Goal: Task Accomplishment & Management: Use online tool/utility

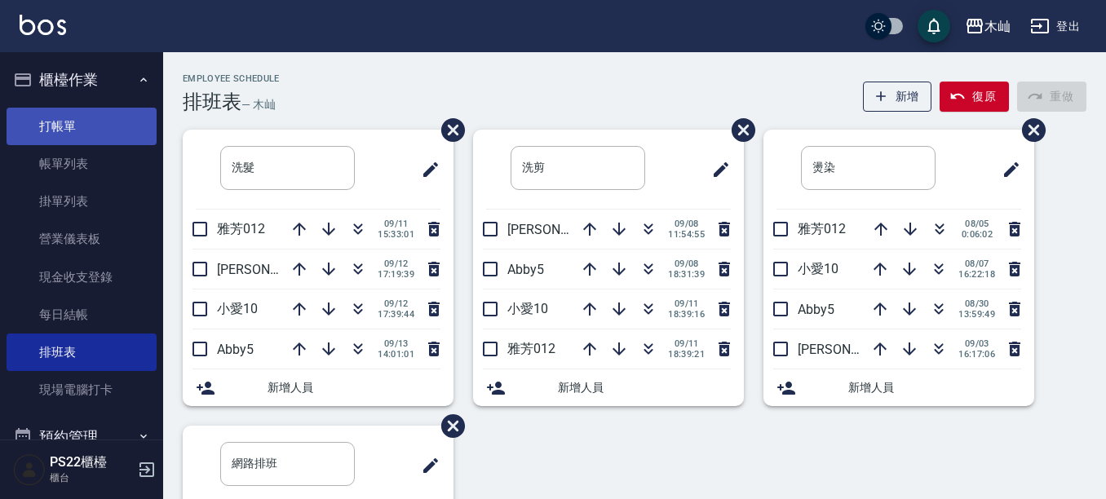
click at [28, 131] on link "打帳單" at bounding box center [82, 127] width 150 height 38
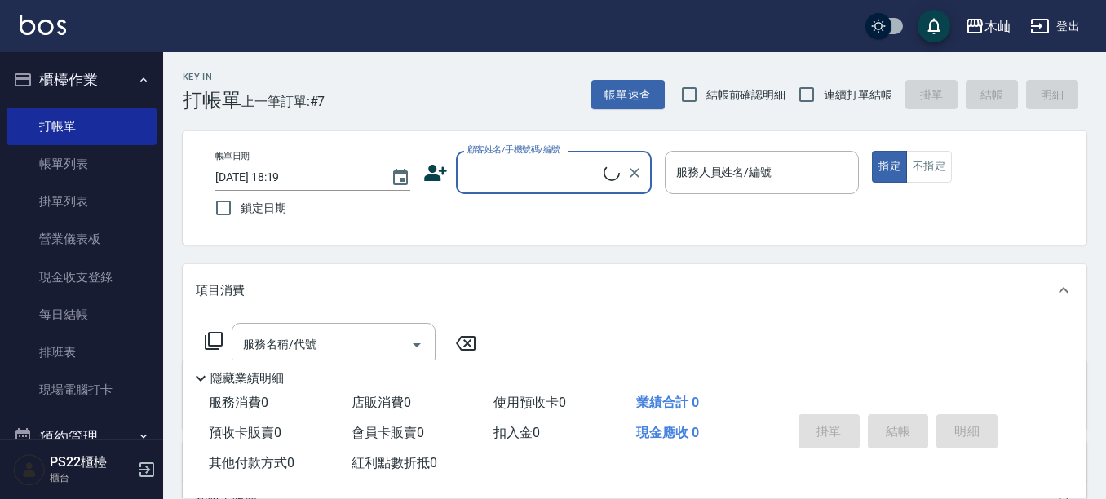
click at [516, 180] on input "顧客姓名/手機號碼/編號" at bounding box center [533, 172] width 140 height 29
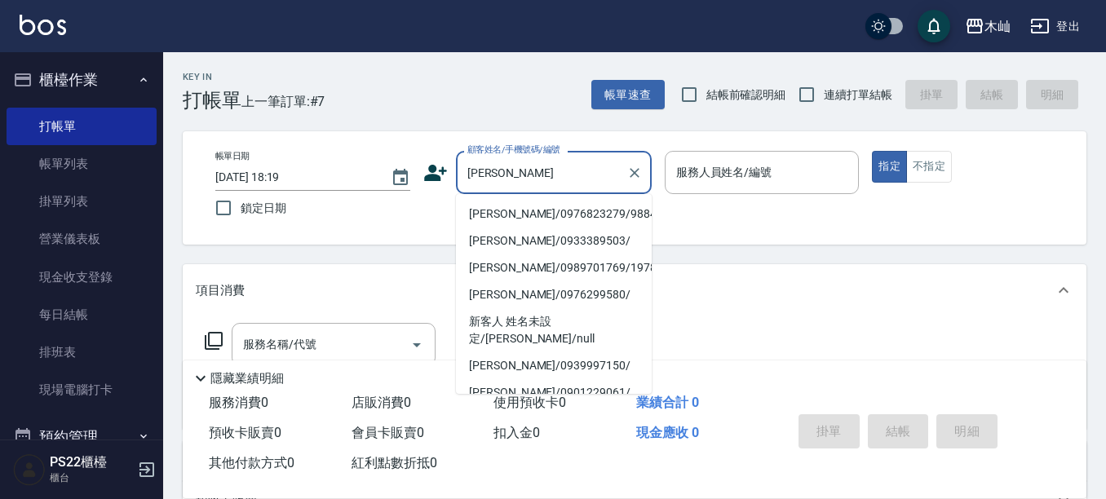
drag, startPoint x: 545, startPoint y: 211, endPoint x: 564, endPoint y: 209, distance: 18.9
click at [545, 211] on li "[PERSON_NAME]/0976823279/9884" at bounding box center [554, 214] width 196 height 27
type input "[PERSON_NAME]/0976823279/9884"
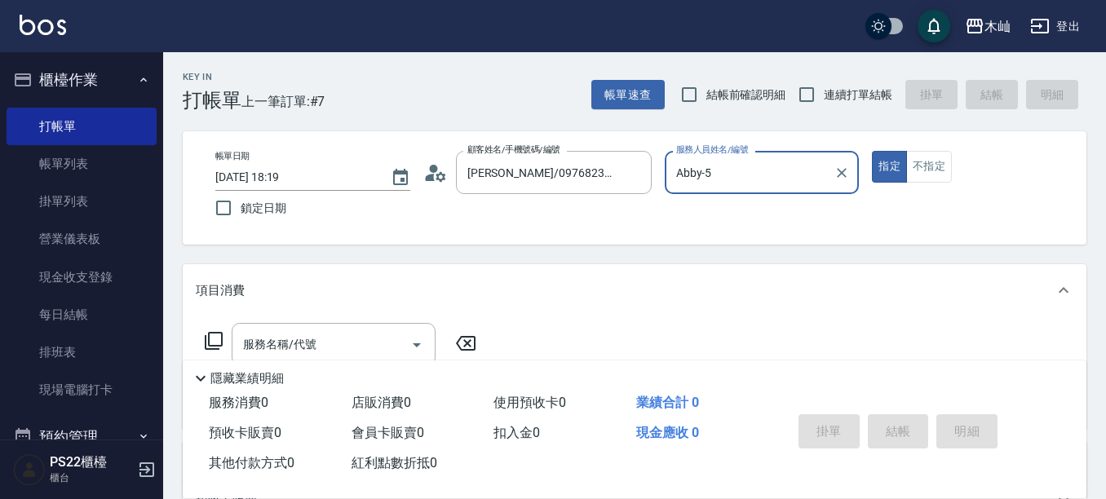
type input "Abby-5"
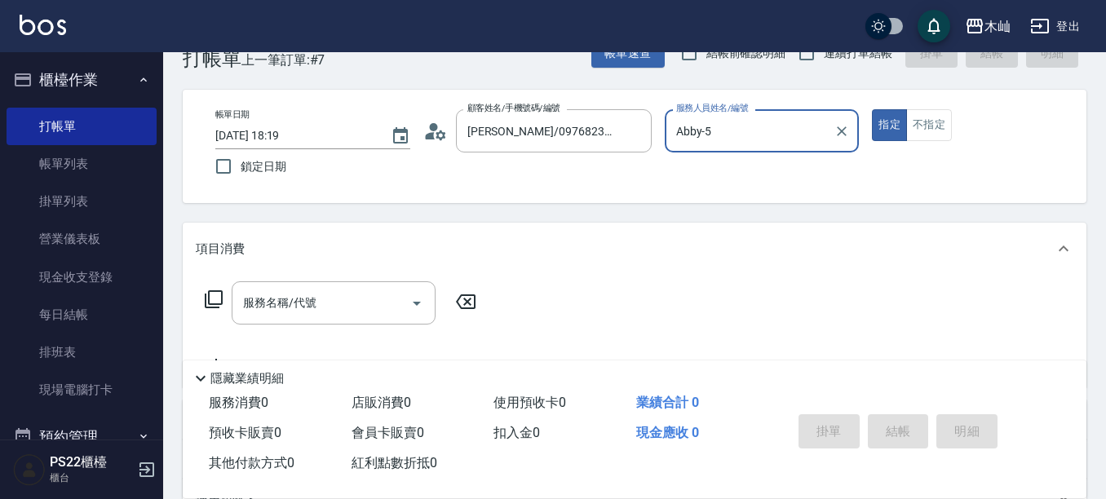
scroll to position [82, 0]
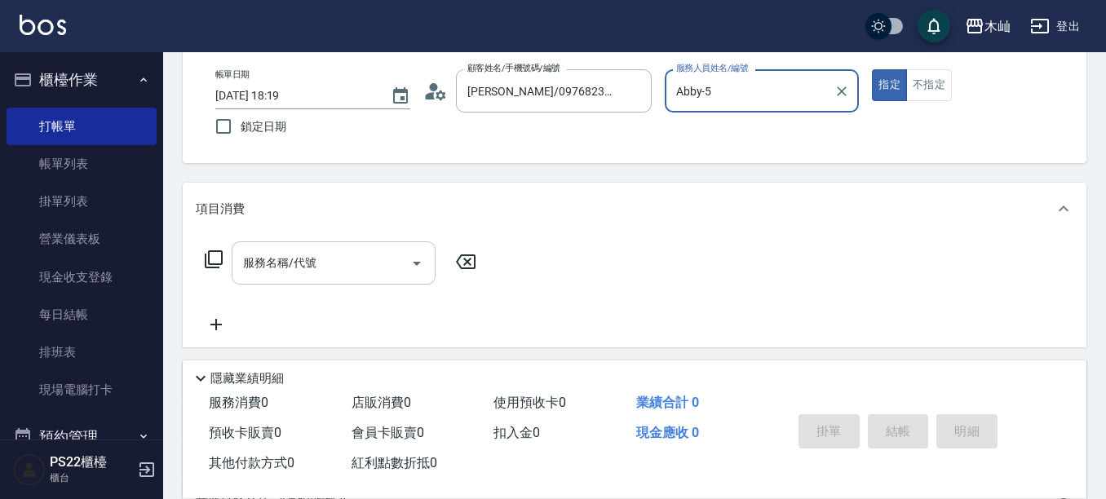
click at [374, 268] on input "服務名稱/代號" at bounding box center [321, 263] width 165 height 29
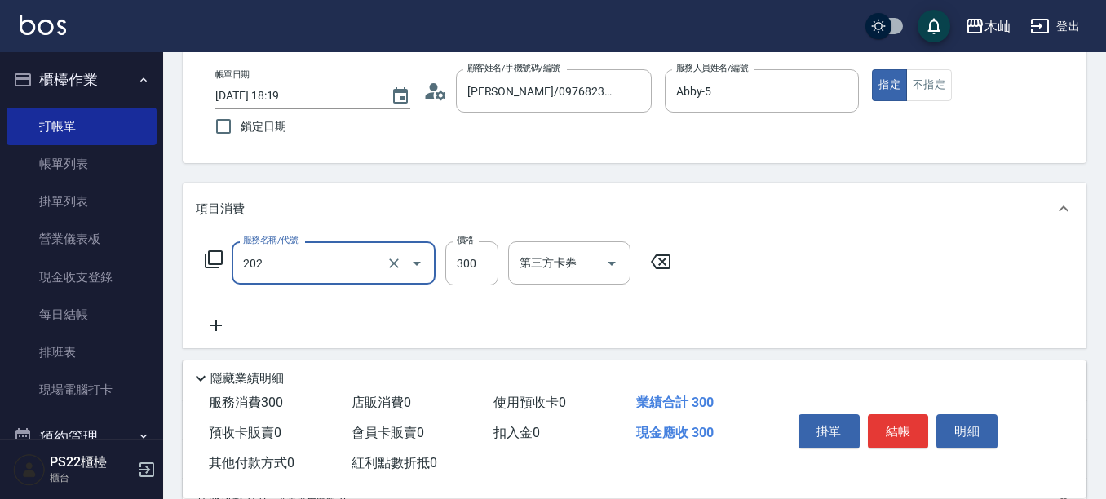
type input "單剪(202)"
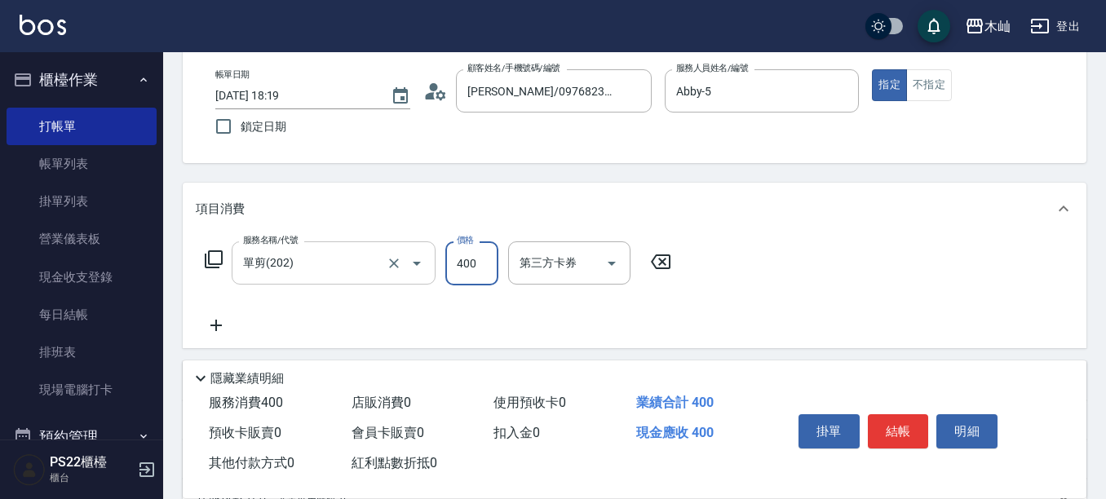
type input "400"
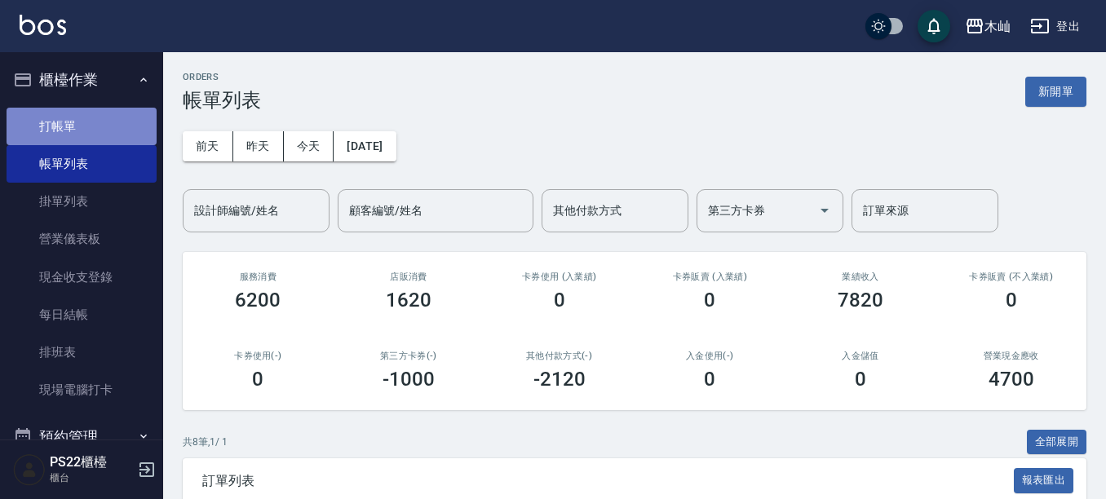
click at [83, 135] on link "打帳單" at bounding box center [82, 127] width 150 height 38
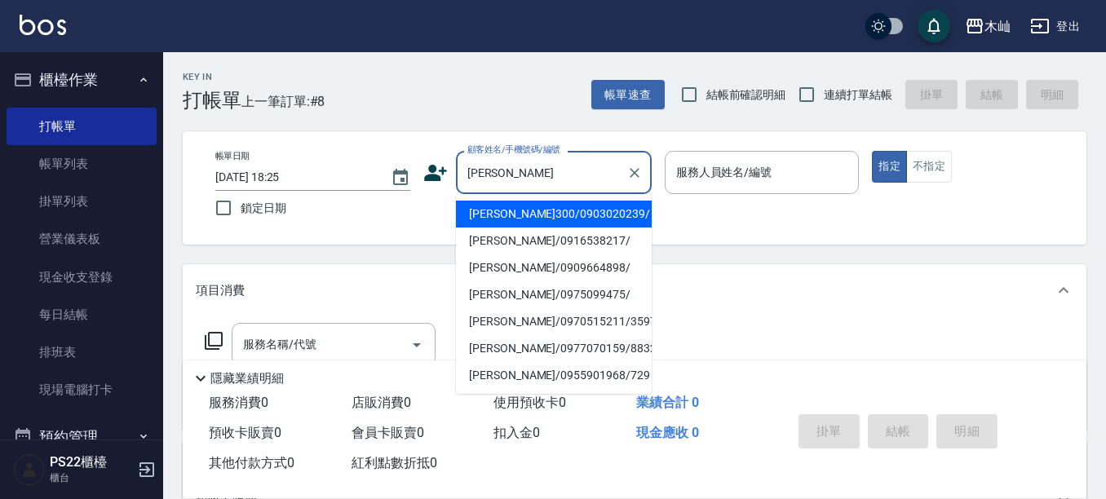
click at [569, 214] on li "[PERSON_NAME]300/0903020239/" at bounding box center [554, 214] width 196 height 27
type input "[PERSON_NAME]300/0903020239/"
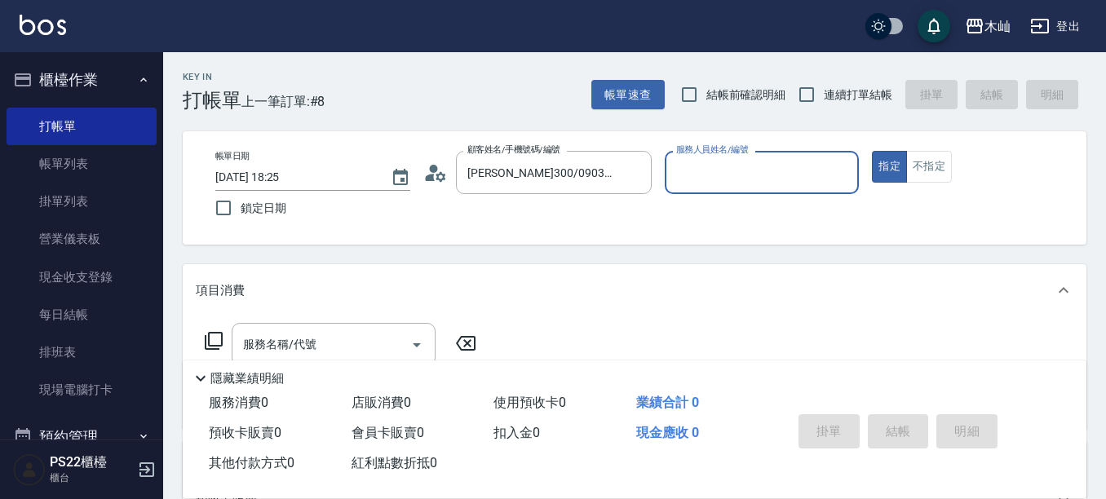
type input "小愛-10"
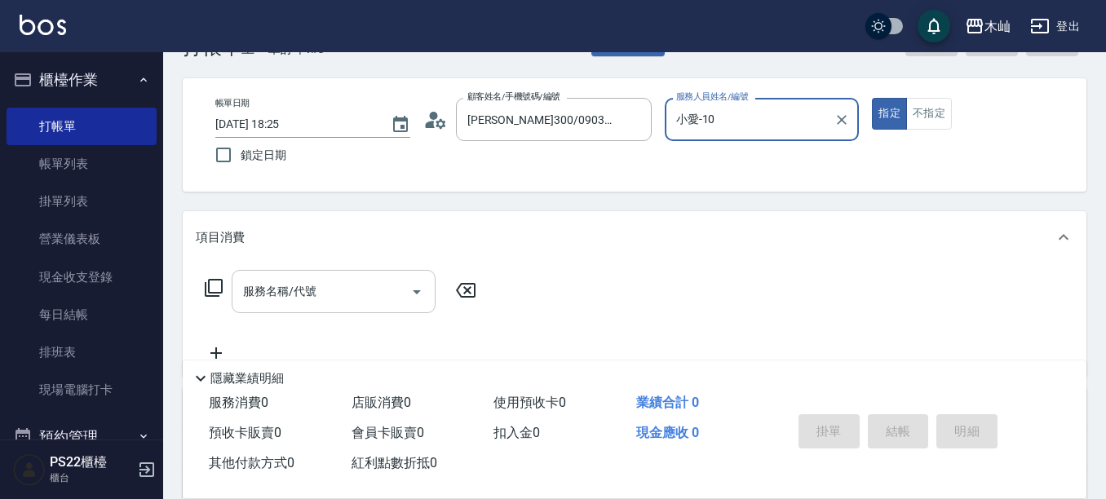
scroll to position [82, 0]
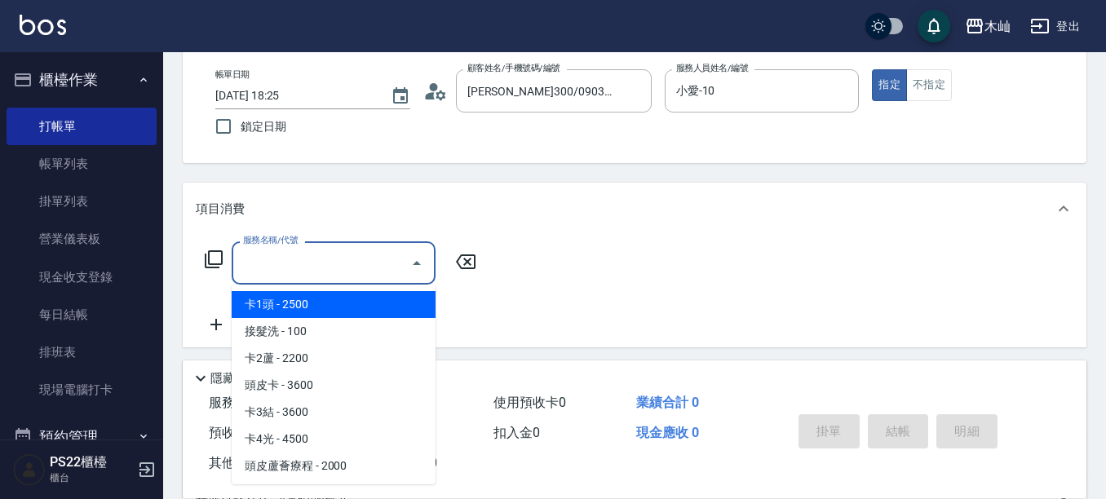
click at [343, 272] on input "服務名稱/代號" at bounding box center [321, 263] width 165 height 29
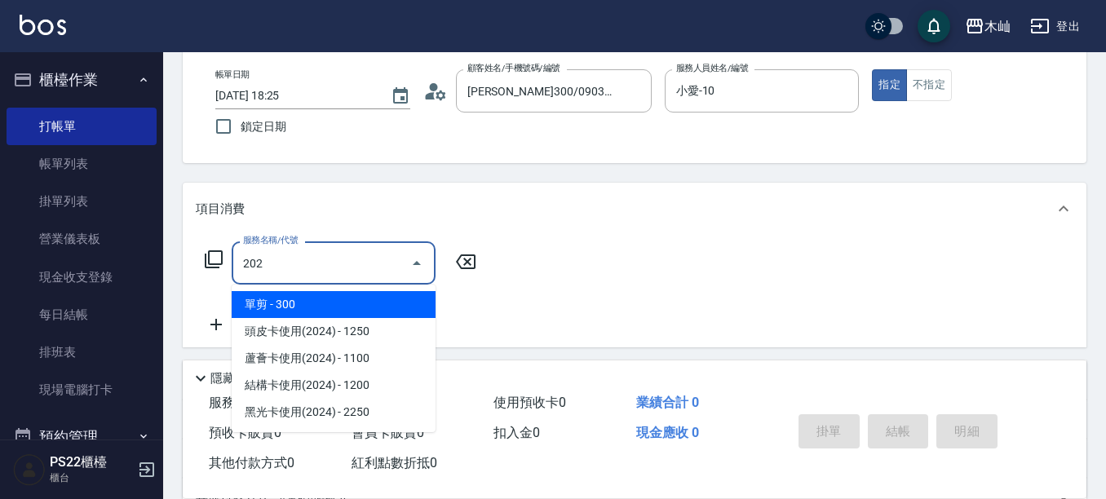
type input "單剪(202)"
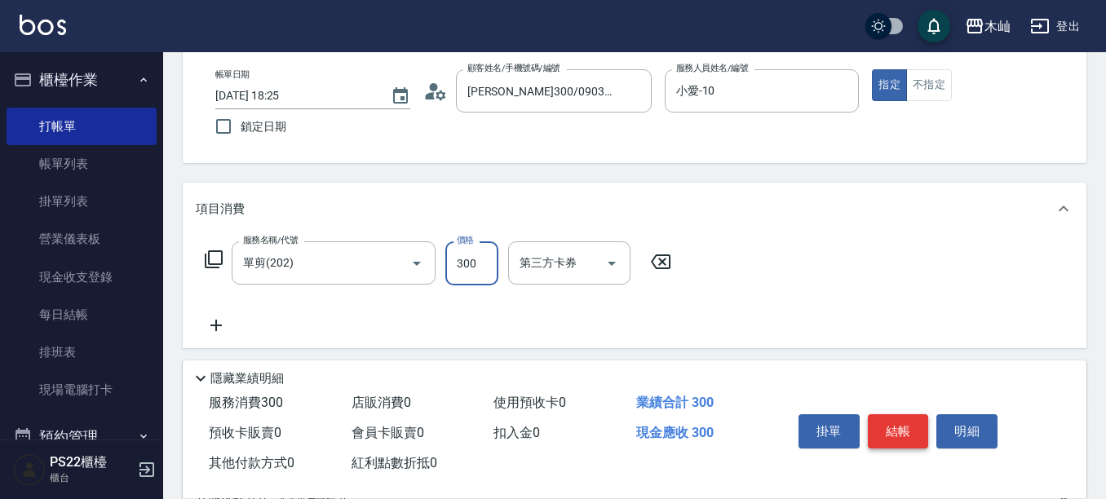
click at [880, 427] on button "結帳" at bounding box center [898, 431] width 61 height 34
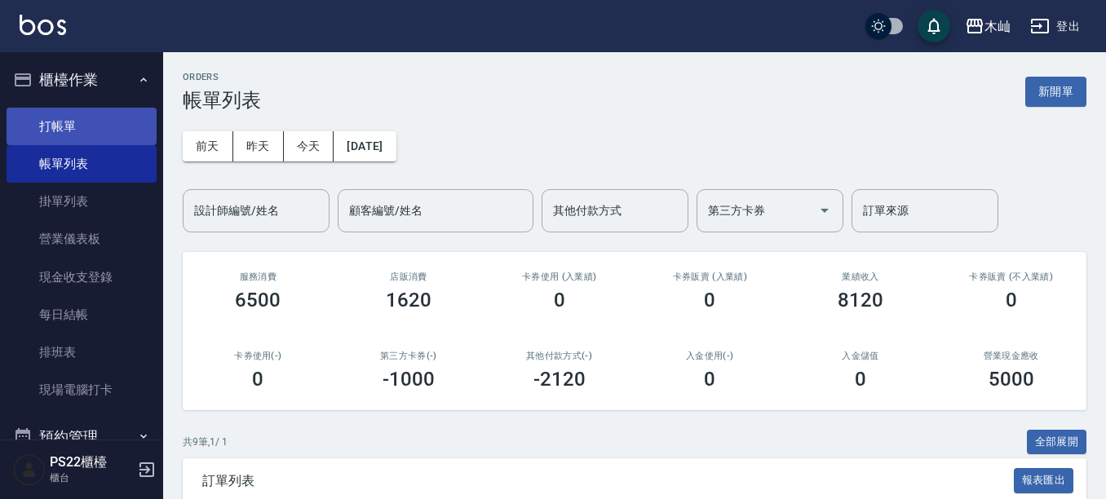
click at [132, 135] on link "打帳單" at bounding box center [82, 127] width 150 height 38
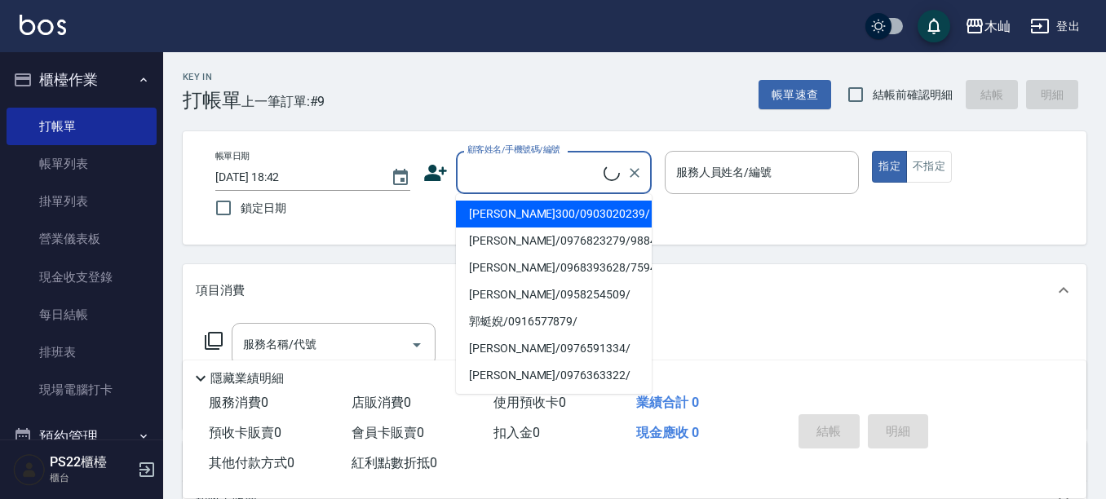
click at [475, 171] on input "顧客姓名/手機號碼/編號" at bounding box center [533, 172] width 140 height 29
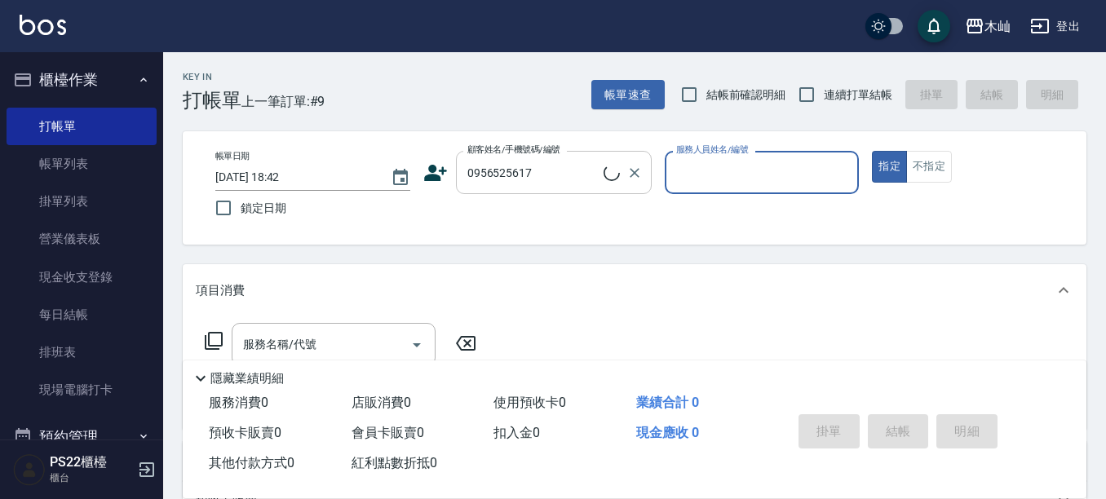
type input "[PERSON_NAME]/0956525617/"
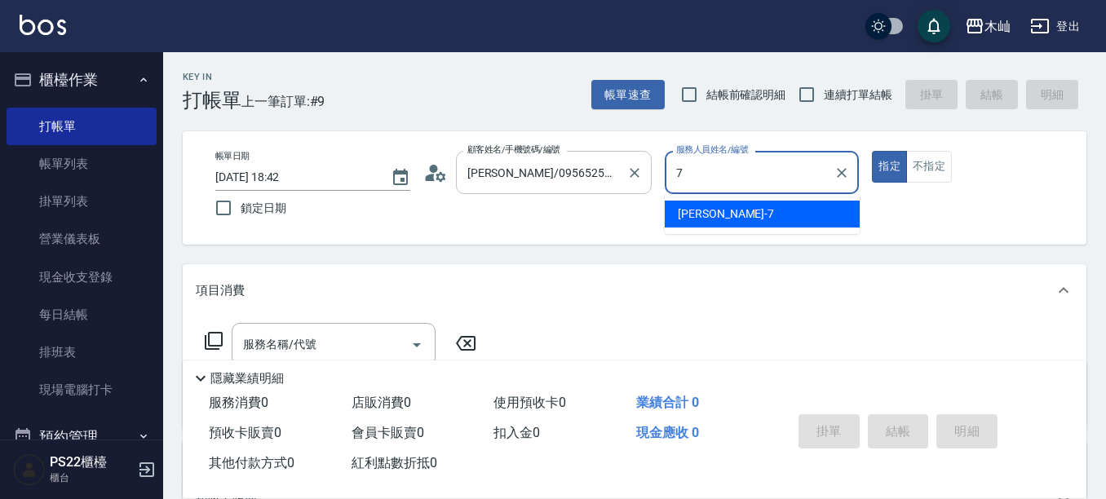
type input "[PERSON_NAME]-7"
type button "true"
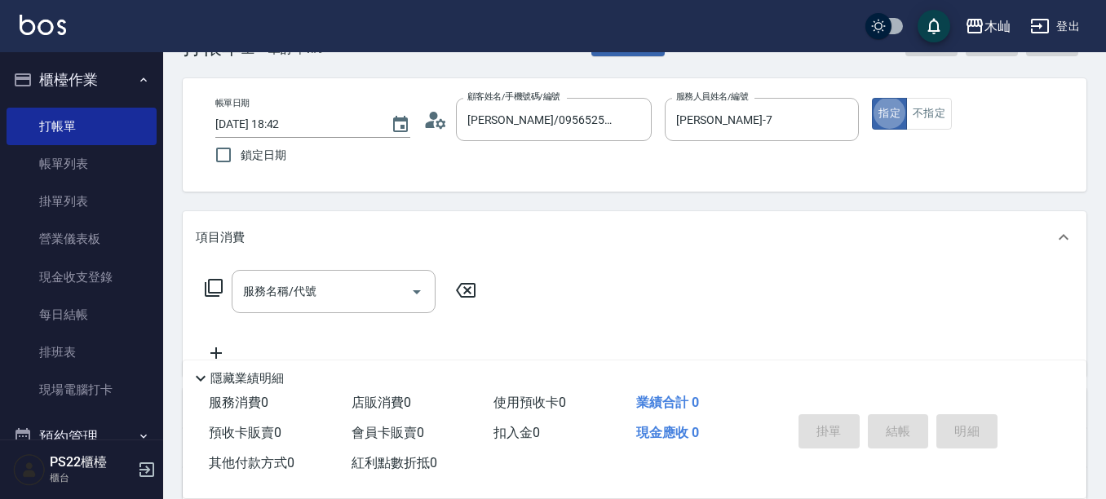
scroll to position [82, 0]
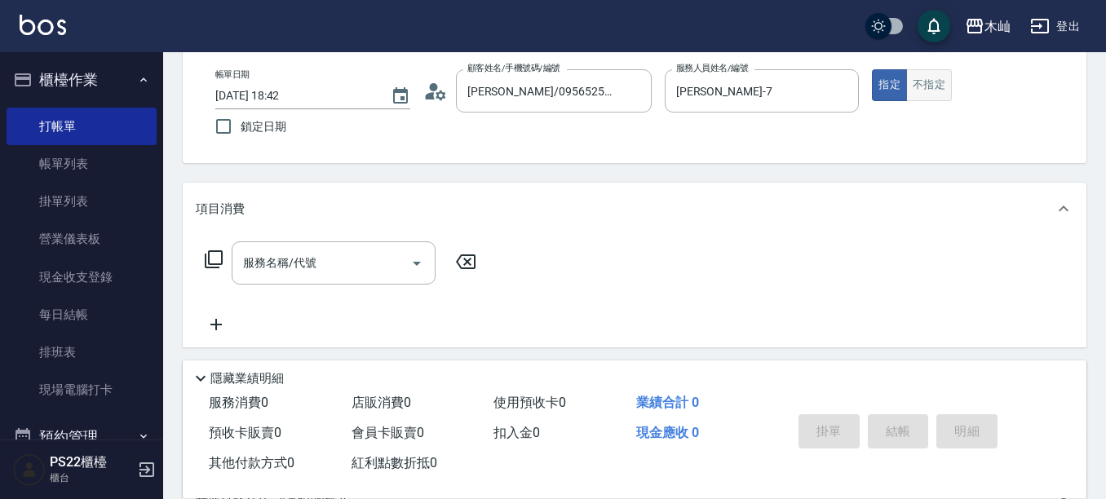
click at [944, 89] on button "不指定" at bounding box center [929, 85] width 46 height 32
click at [314, 267] on input "服務名稱/代號" at bounding box center [321, 263] width 165 height 29
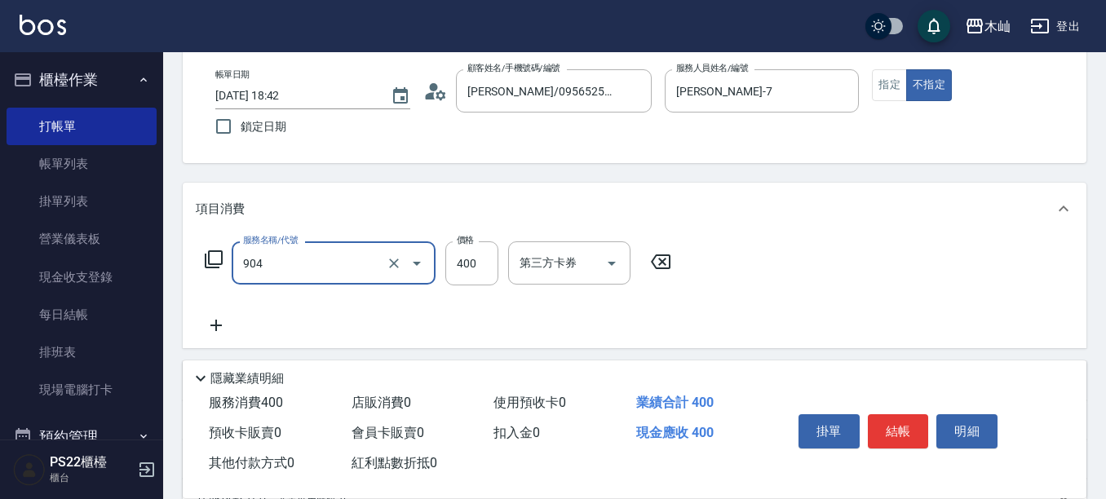
type input "精油洗+瞬護(904)"
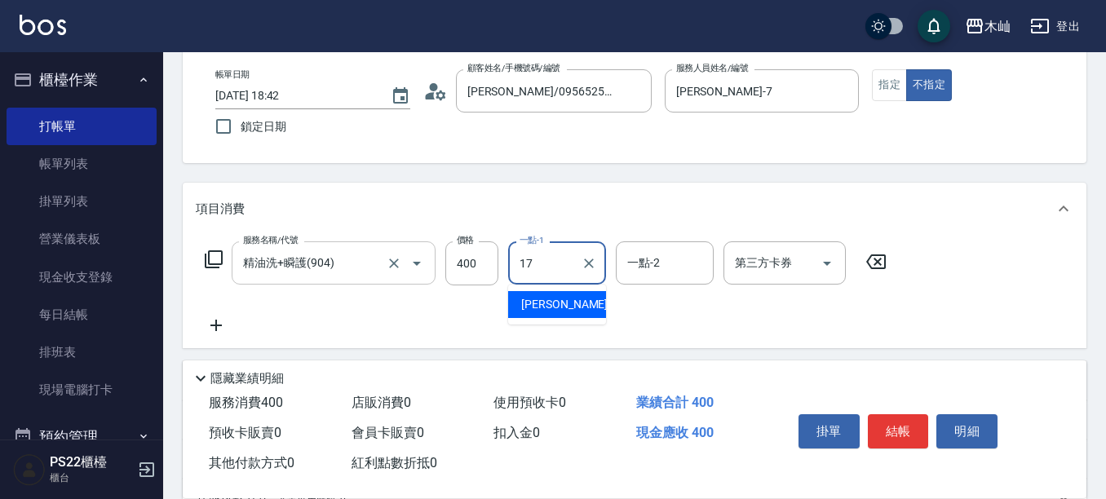
type input "[PERSON_NAME]-17"
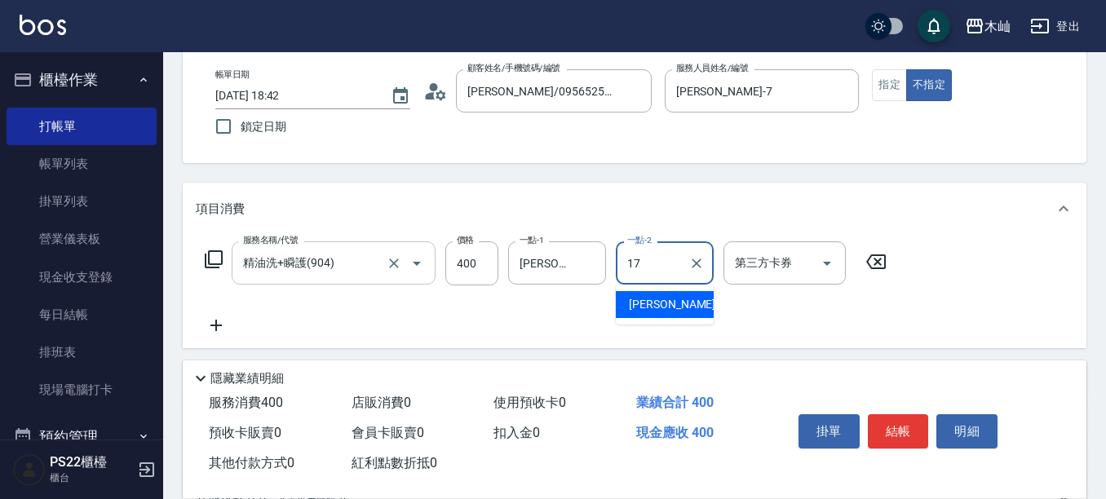
type input "[PERSON_NAME]-17"
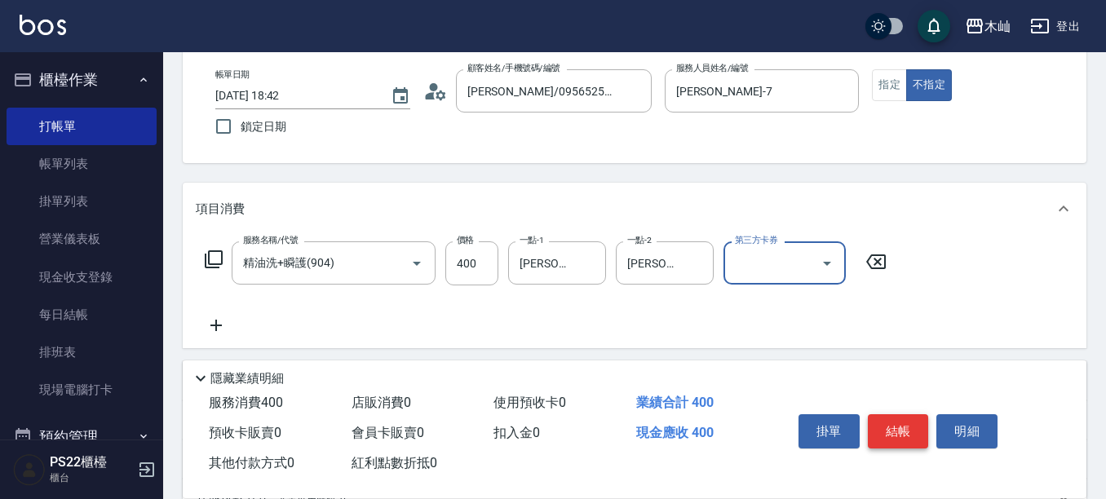
click at [888, 414] on button "結帳" at bounding box center [898, 431] width 61 height 34
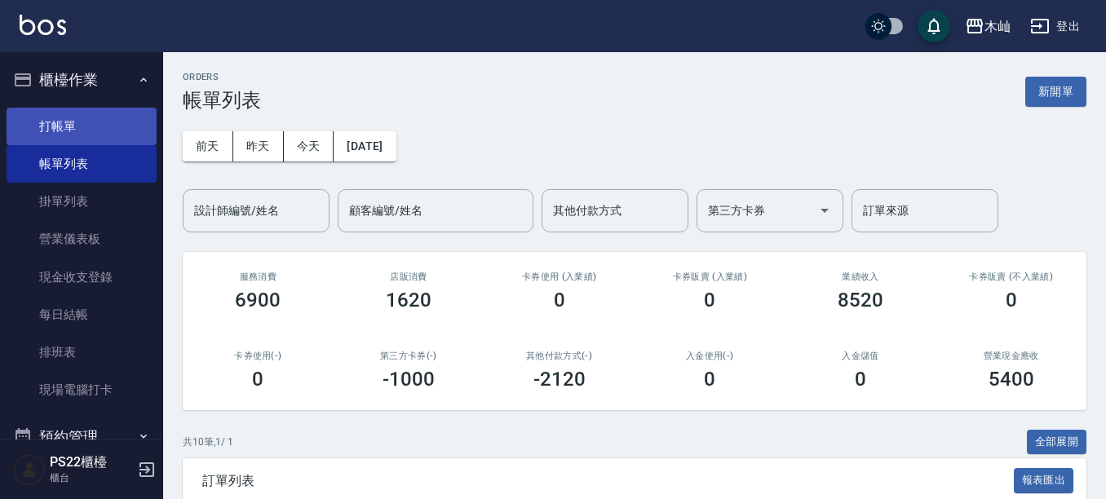
click at [126, 130] on link "打帳單" at bounding box center [82, 127] width 150 height 38
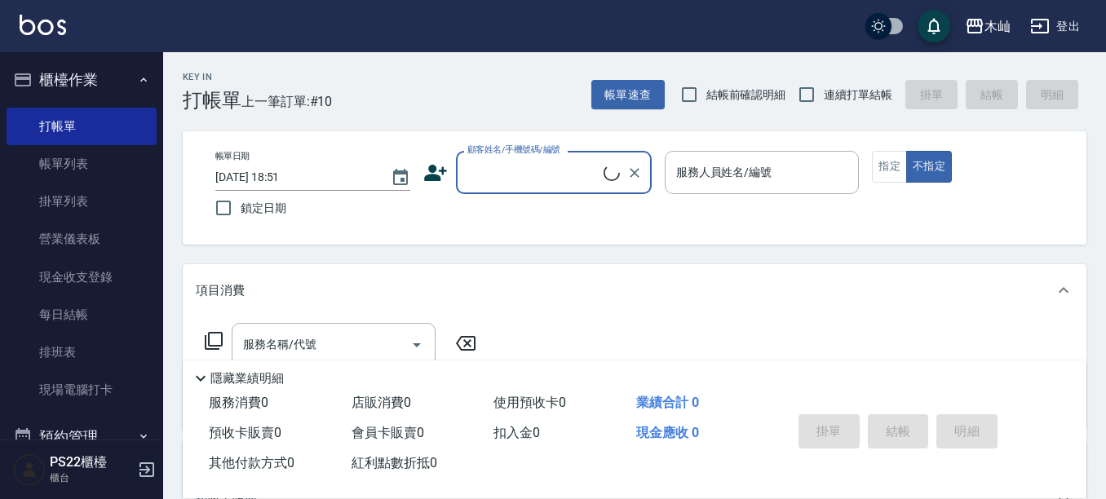
click at [510, 170] on input "顧客姓名/手機號碼/編號" at bounding box center [533, 172] width 140 height 29
type input "\"
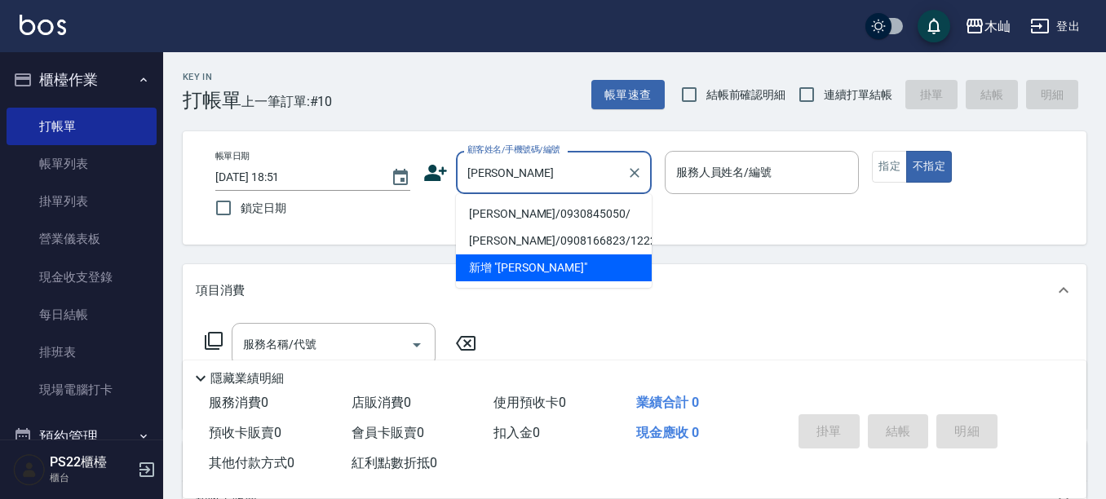
click at [536, 218] on li "[PERSON_NAME]/0930845050/" at bounding box center [554, 214] width 196 height 27
type input "[PERSON_NAME]/0930845050/"
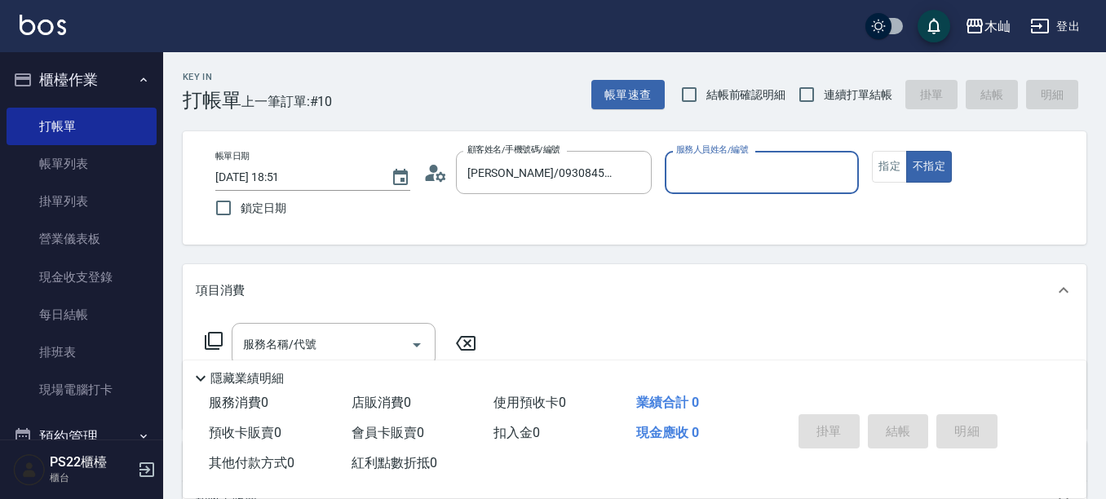
type input "[PERSON_NAME]-7"
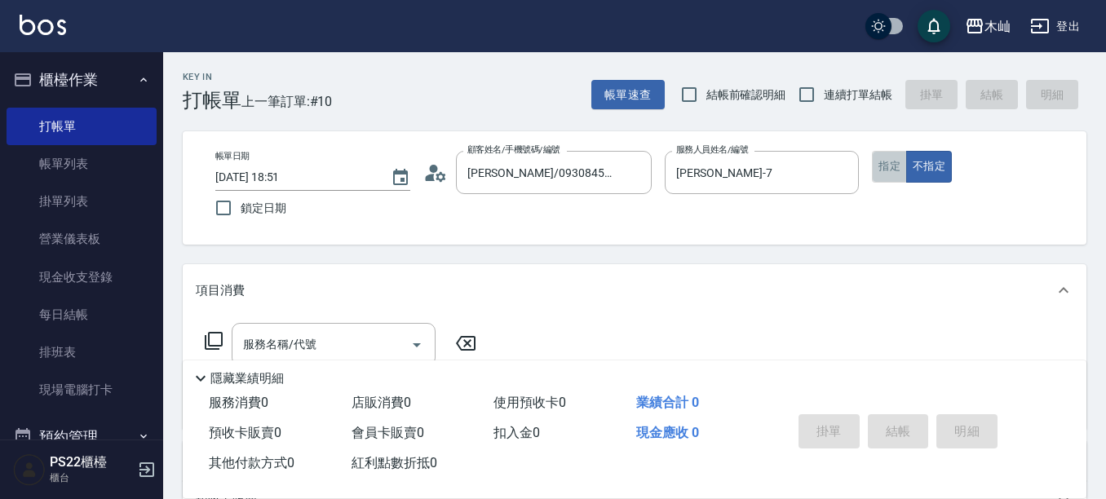
click at [873, 168] on button "指定" at bounding box center [889, 167] width 35 height 32
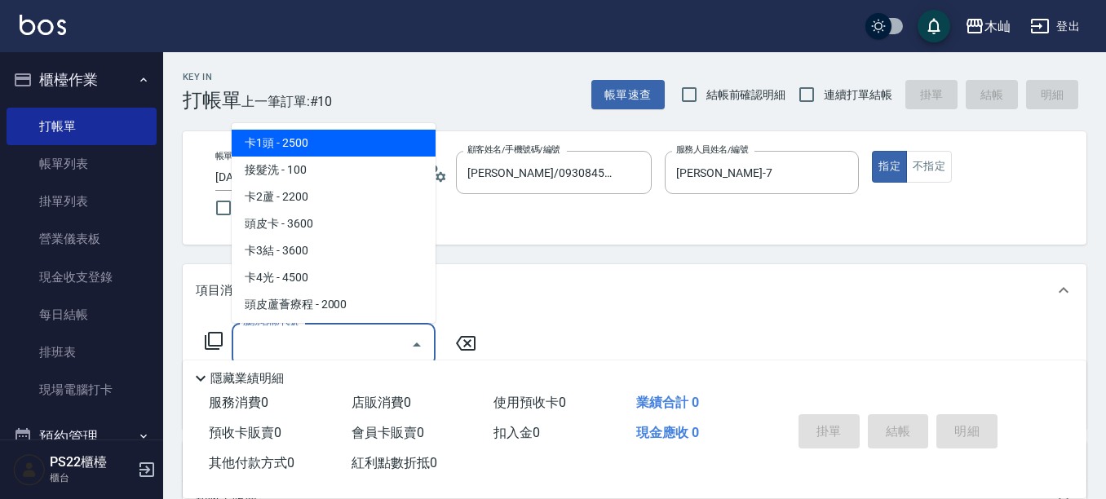
drag, startPoint x: 285, startPoint y: 333, endPoint x: 287, endPoint y: 352, distance: 18.9
click at [287, 352] on input "服務名稱/代號" at bounding box center [321, 344] width 165 height 29
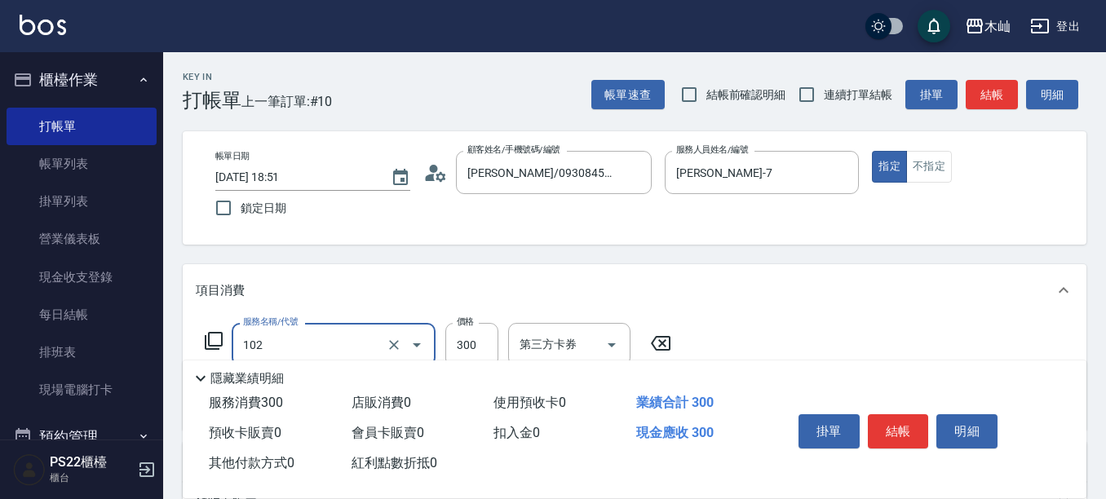
type input "精油洗髮(102)"
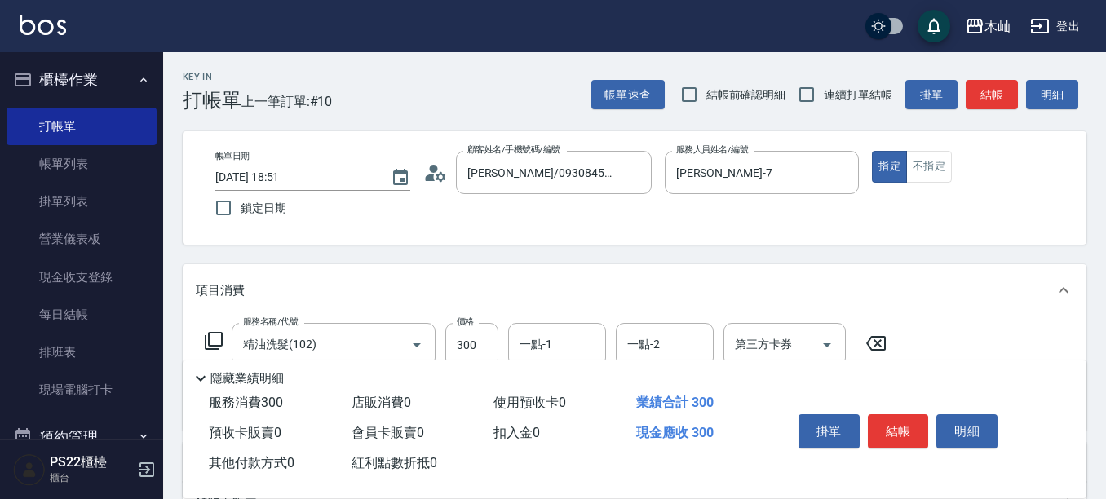
click at [900, 445] on div "掛單 結帳 明細" at bounding box center [898, 433] width 213 height 51
click at [910, 419] on button "結帳" at bounding box center [898, 431] width 61 height 34
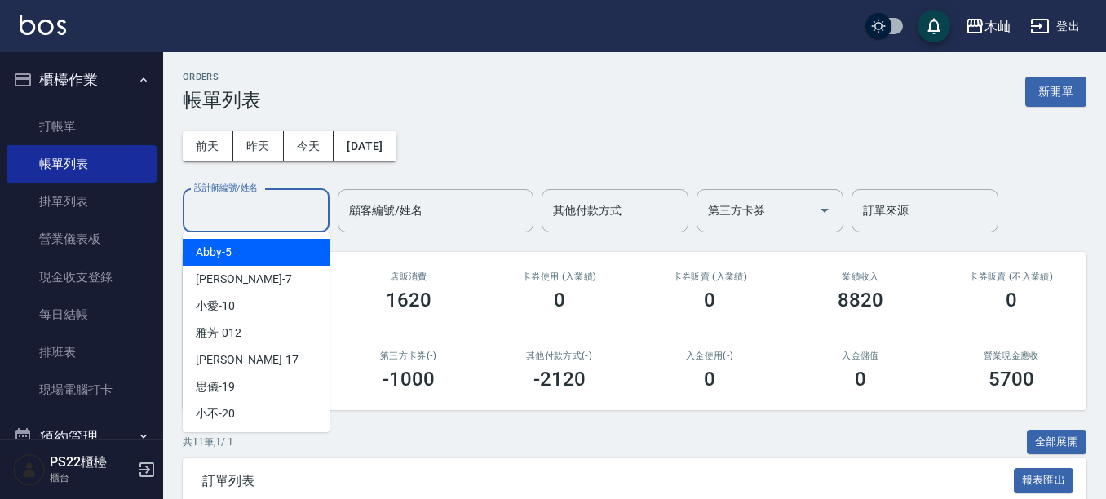
click at [285, 212] on input "設計師編號/姓名" at bounding box center [256, 211] width 132 height 29
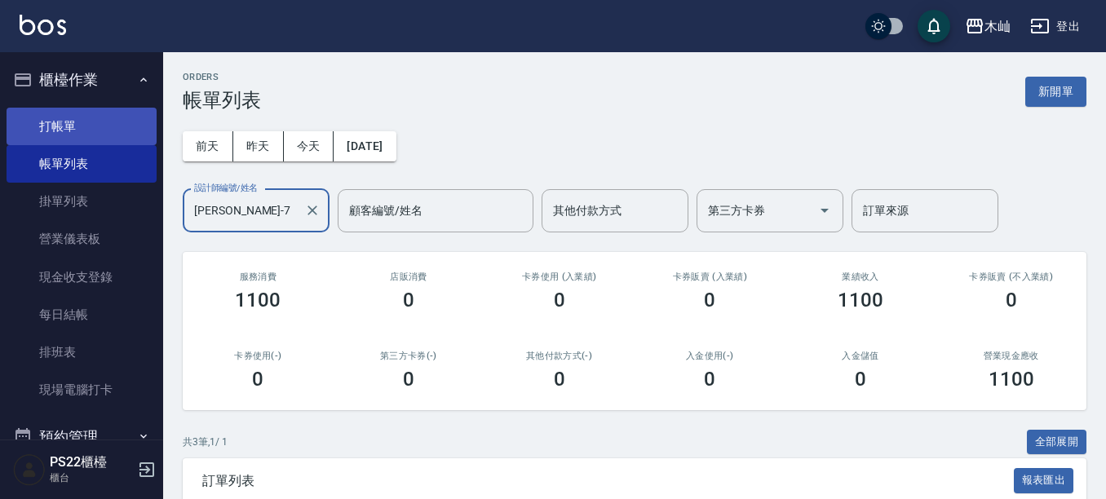
type input "[PERSON_NAME]-7"
click at [101, 113] on link "打帳單" at bounding box center [82, 127] width 150 height 38
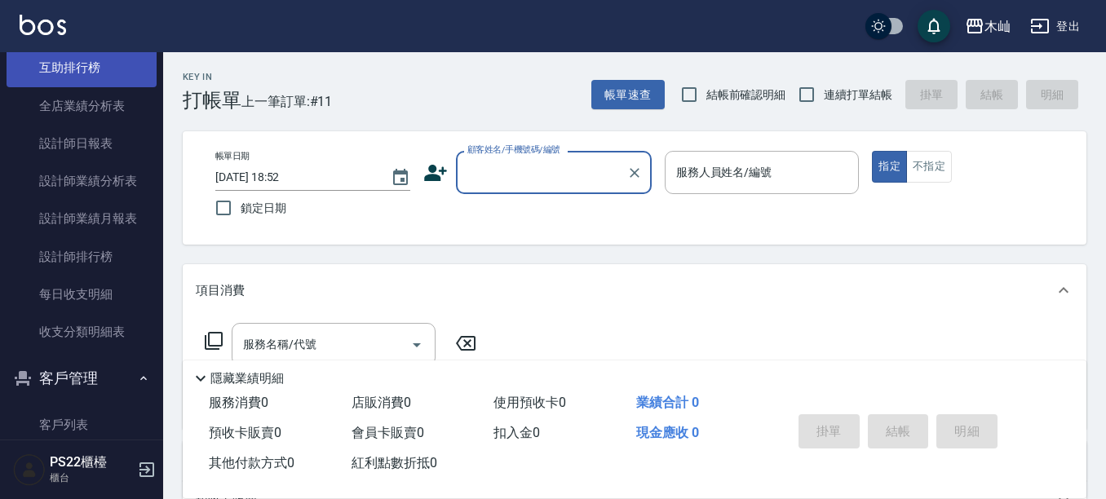
scroll to position [571, 0]
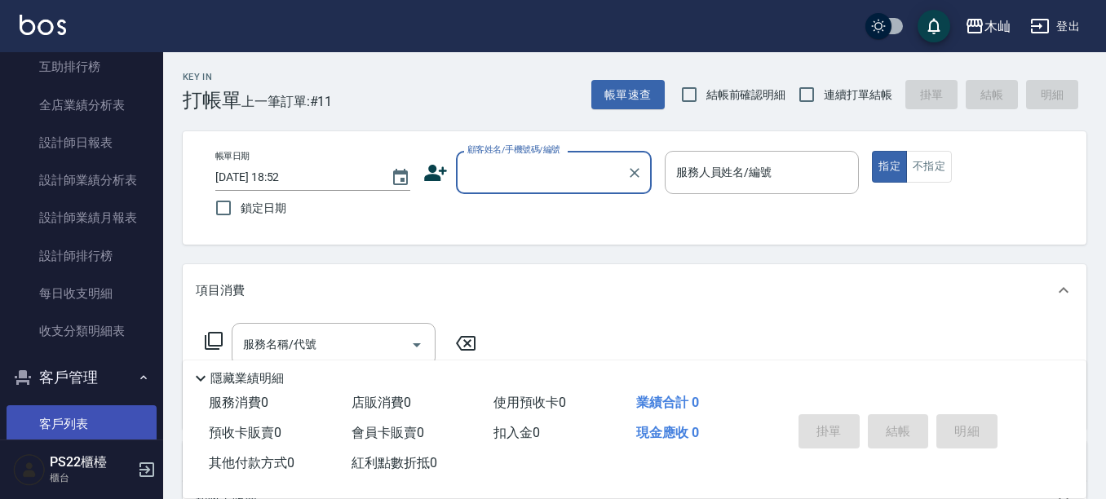
click at [82, 416] on link "客戶列表" at bounding box center [82, 424] width 150 height 38
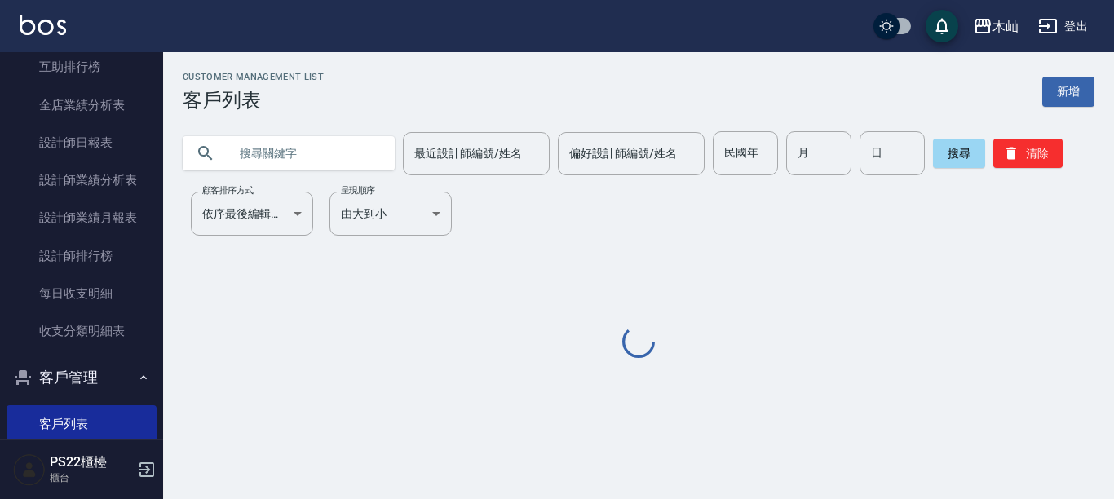
click at [246, 165] on input "text" at bounding box center [304, 153] width 153 height 44
type input "'"
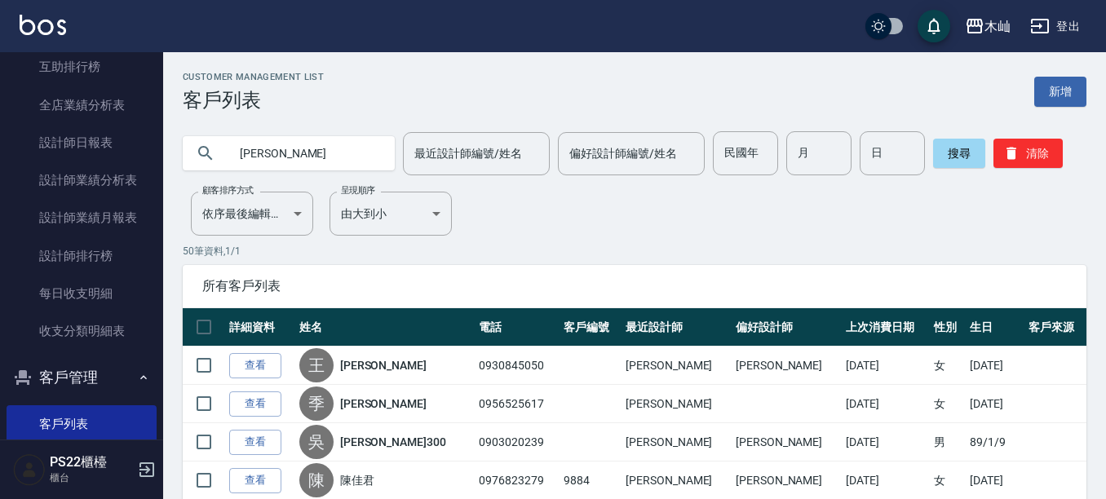
type input "[PERSON_NAME]"
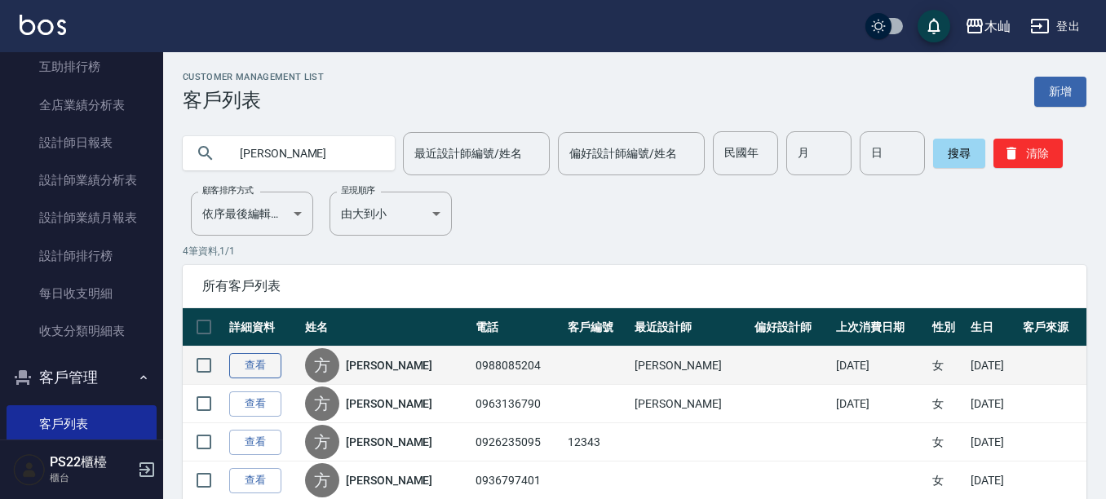
click at [277, 366] on link "查看" at bounding box center [255, 365] width 52 height 25
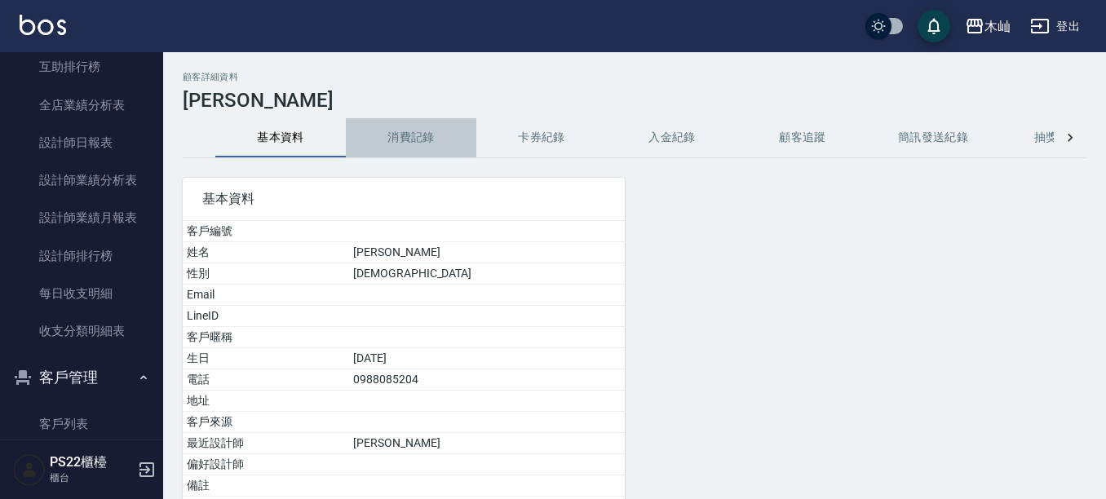
click at [411, 140] on button "消費記錄" at bounding box center [411, 137] width 131 height 39
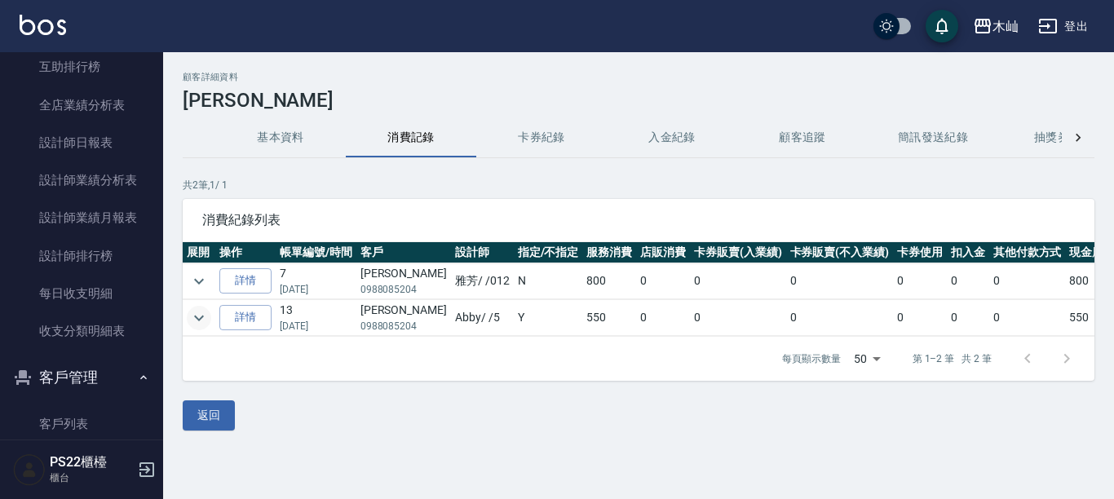
click at [210, 317] on button "expand row" at bounding box center [199, 318] width 24 height 24
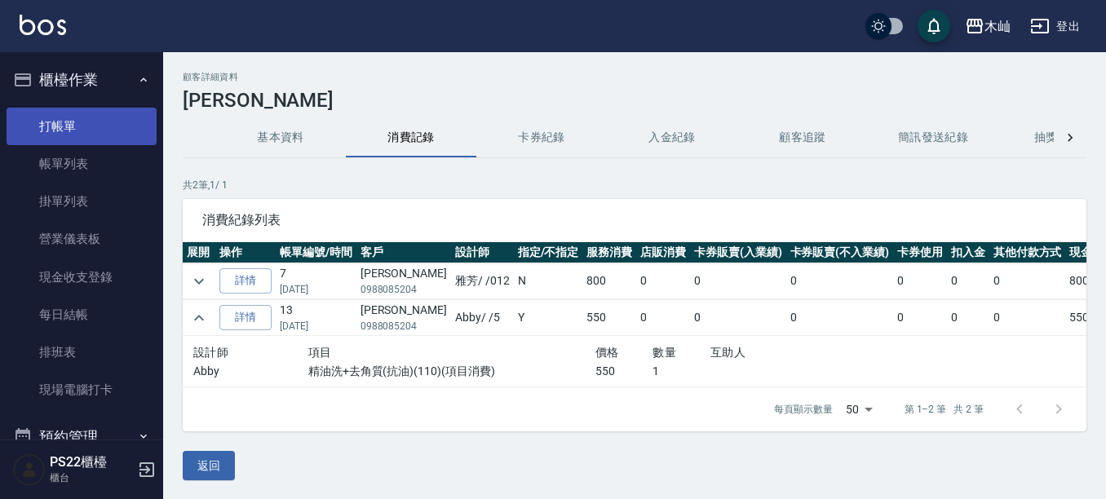
click at [91, 130] on link "打帳單" at bounding box center [82, 127] width 150 height 38
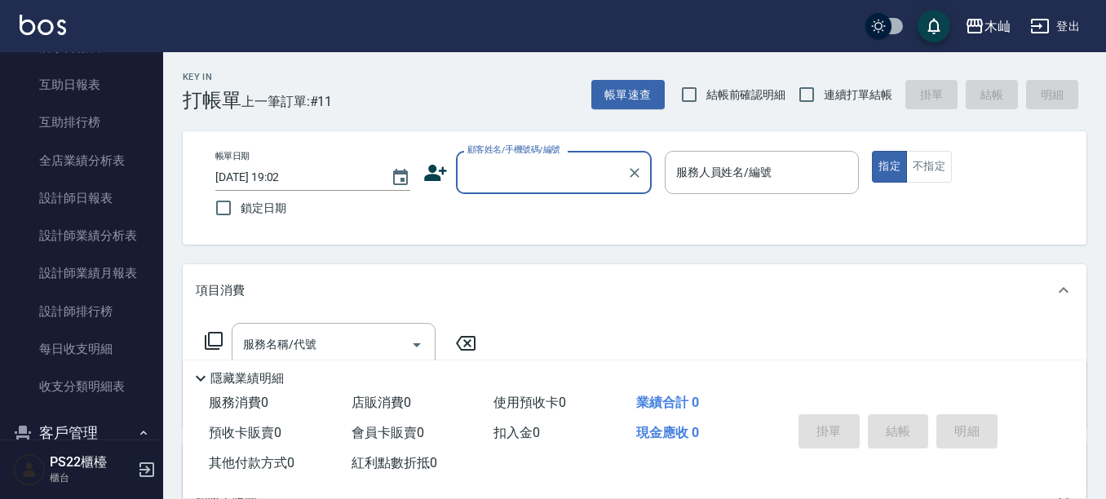
scroll to position [653, 0]
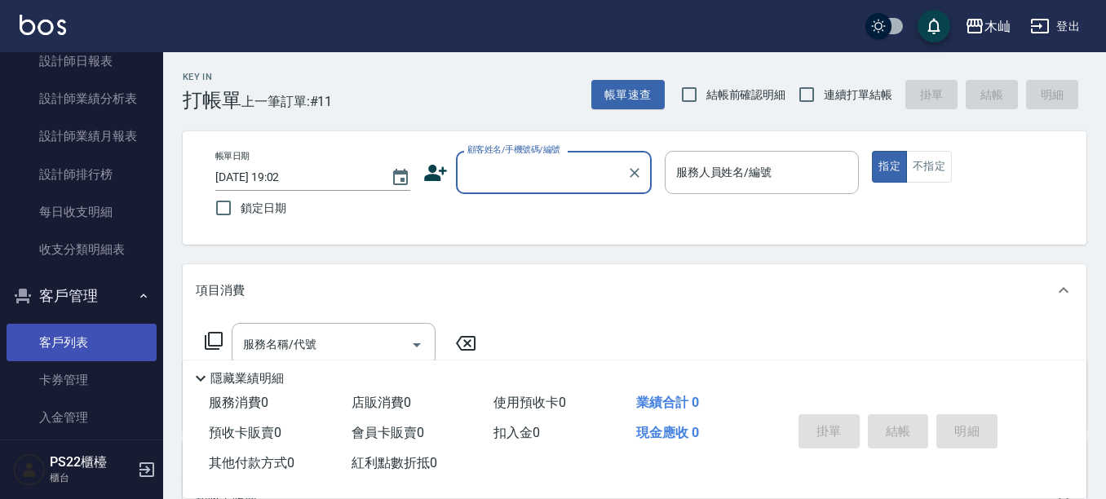
click at [53, 331] on link "客戶列表" at bounding box center [82, 343] width 150 height 38
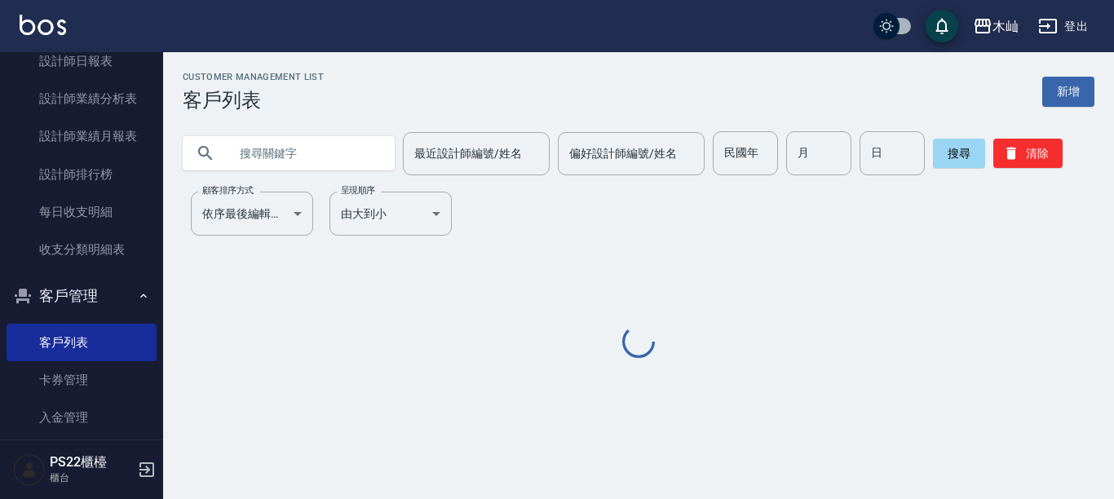
click at [347, 151] on input "text" at bounding box center [304, 153] width 153 height 44
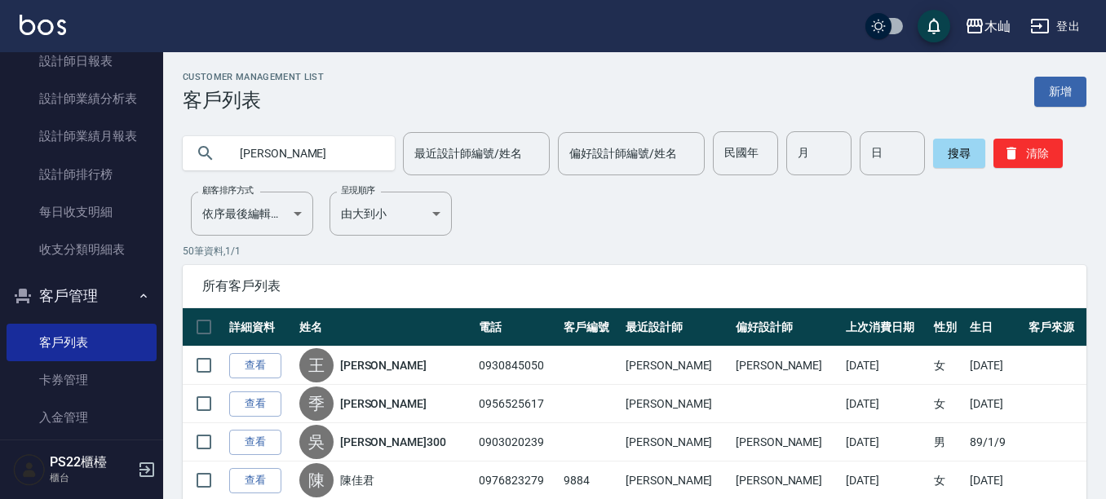
type input "[PERSON_NAME]"
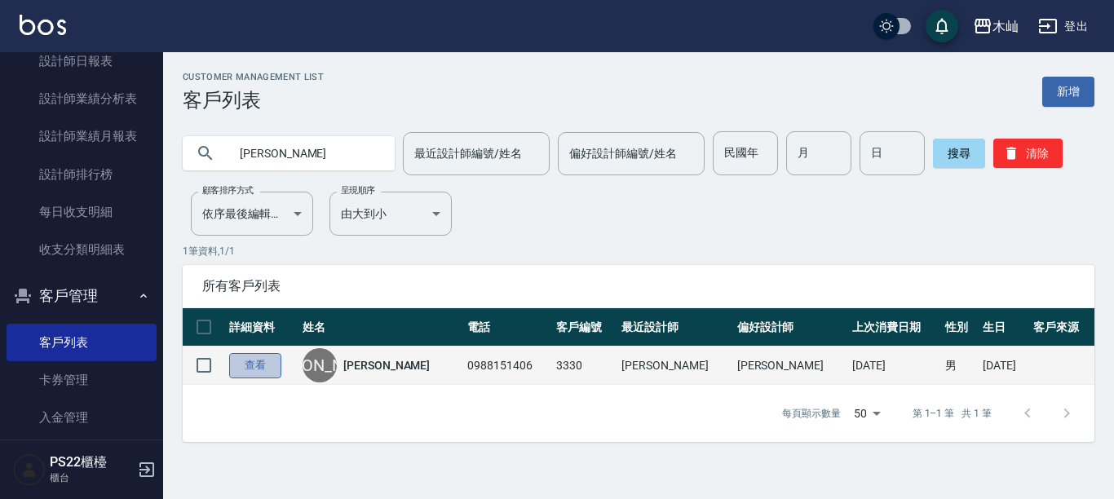
click at [246, 368] on link "查看" at bounding box center [255, 365] width 52 height 25
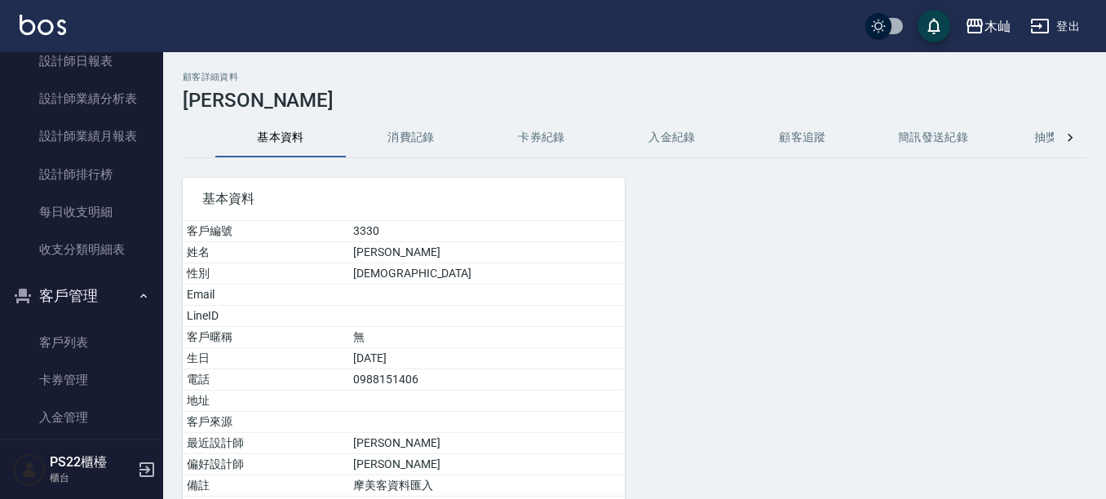
click at [410, 381] on td "0988151406" at bounding box center [487, 380] width 276 height 21
click at [412, 380] on td "0988151406" at bounding box center [487, 380] width 276 height 21
copy td "0988151406"
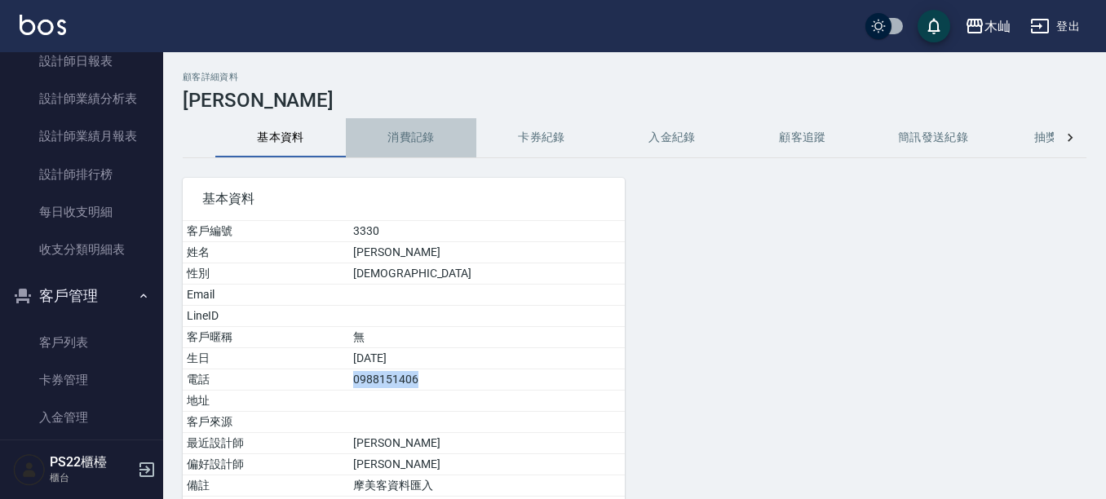
click at [392, 136] on button "消費記錄" at bounding box center [411, 137] width 131 height 39
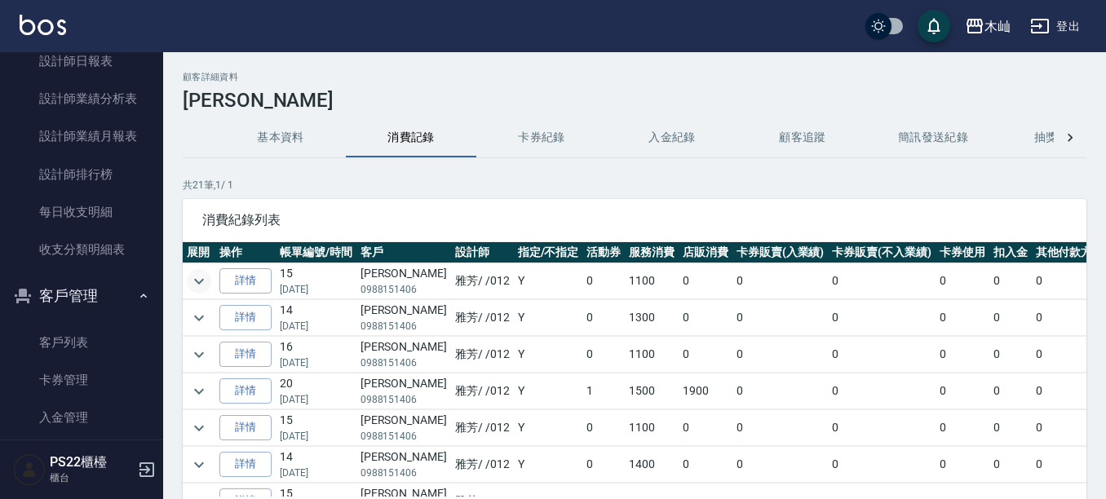
click at [199, 278] on icon "expand row" at bounding box center [199, 282] width 20 height 20
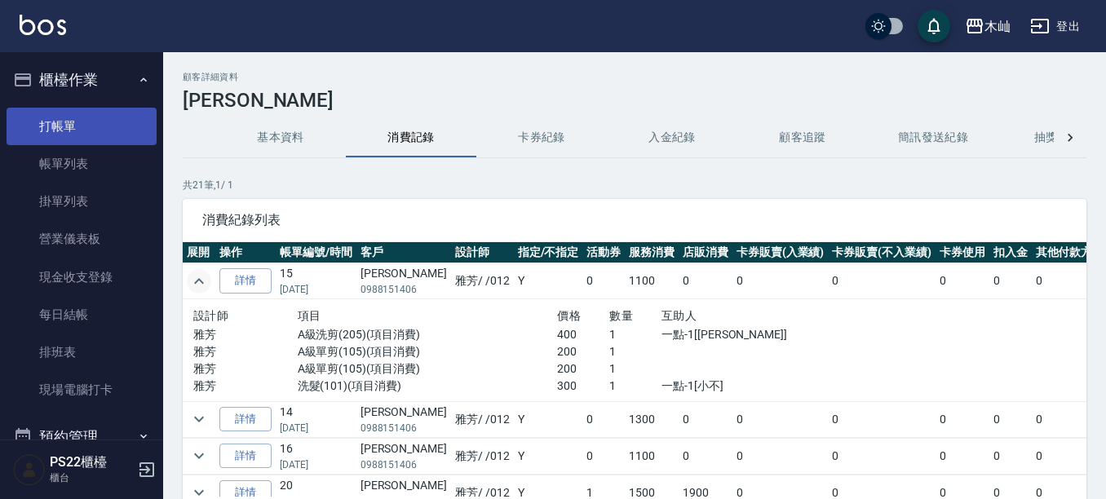
click at [69, 124] on link "打帳單" at bounding box center [82, 127] width 150 height 38
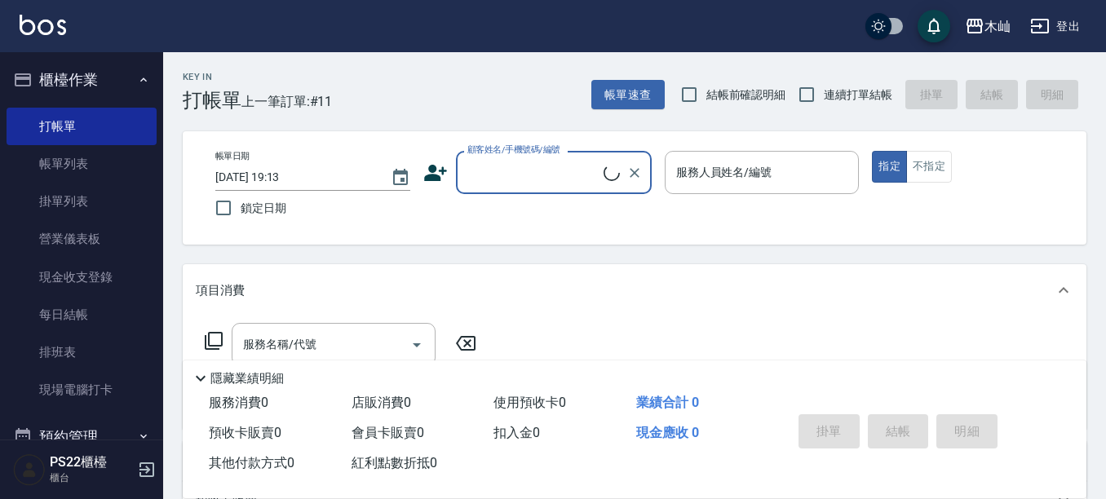
click at [532, 183] on input "顧客姓名/手機號碼/編號" at bounding box center [533, 172] width 140 height 29
click at [571, 213] on li "[PERSON_NAME]/0988151406/3330" at bounding box center [554, 214] width 196 height 27
type input "[PERSON_NAME]/0988151406/3330"
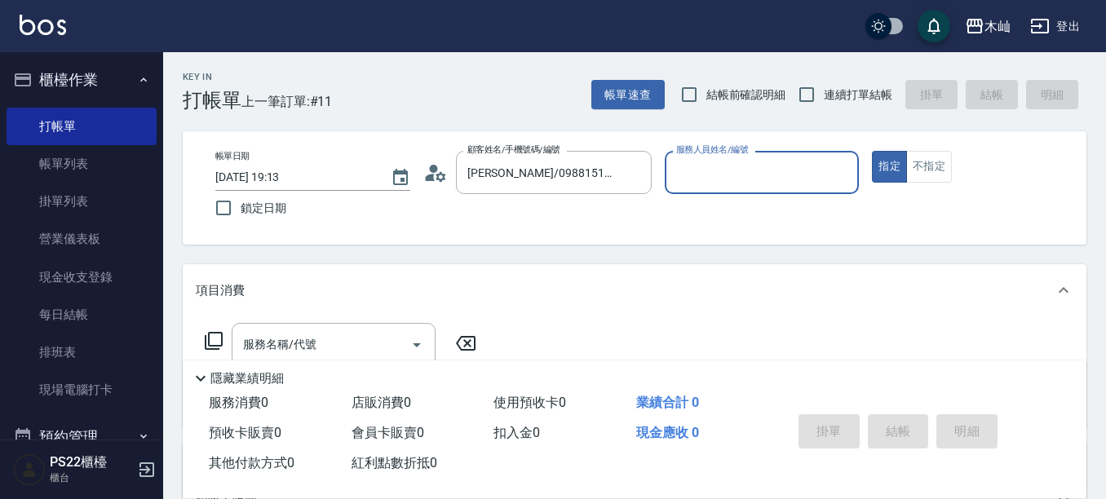
type input "雅芳-012"
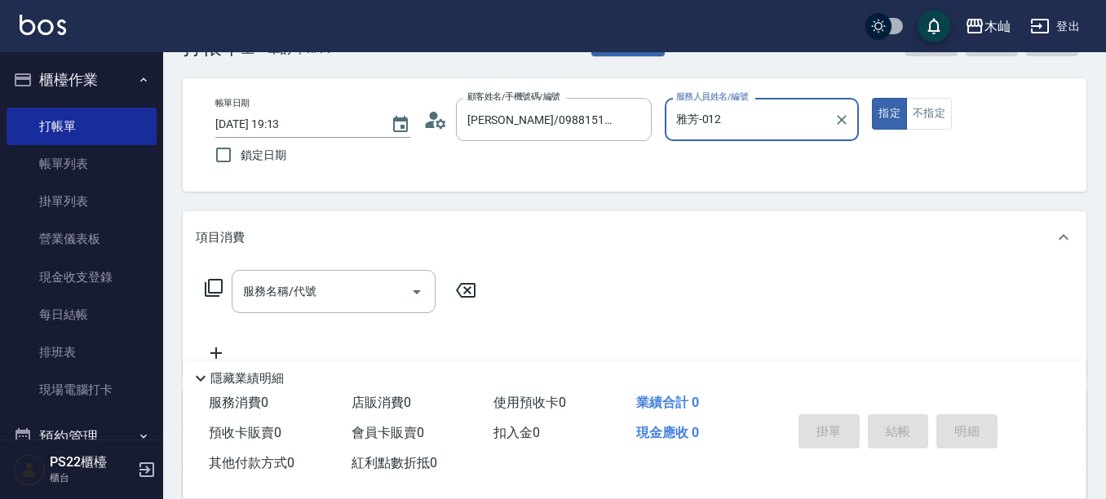
scroll to position [82, 0]
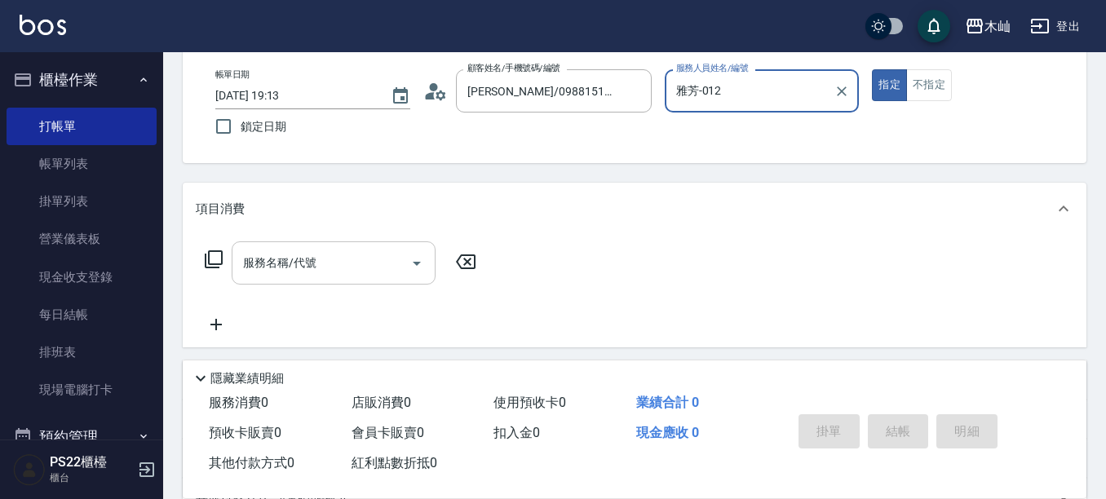
click at [339, 274] on input "服務名稱/代號" at bounding box center [321, 263] width 165 height 29
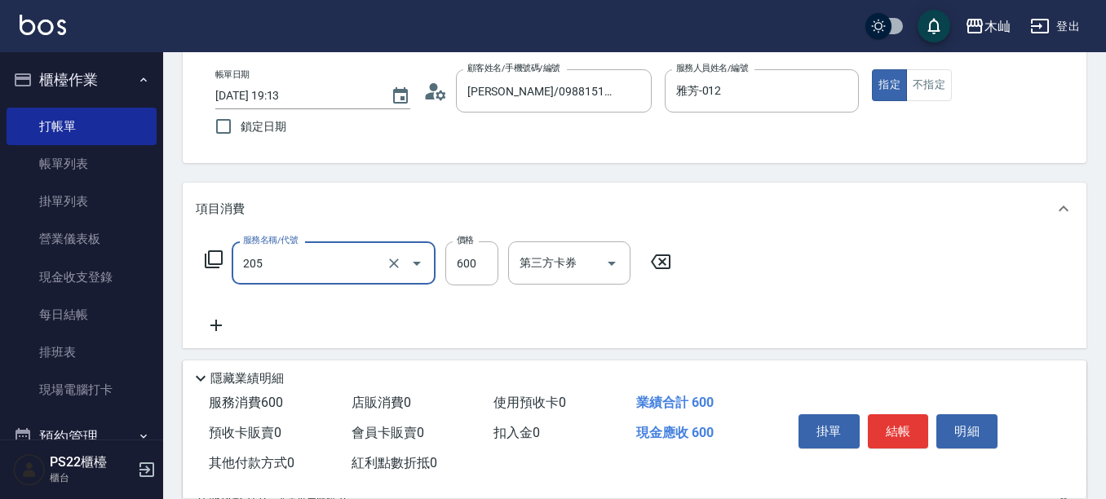
type input "A級洗剪(205)"
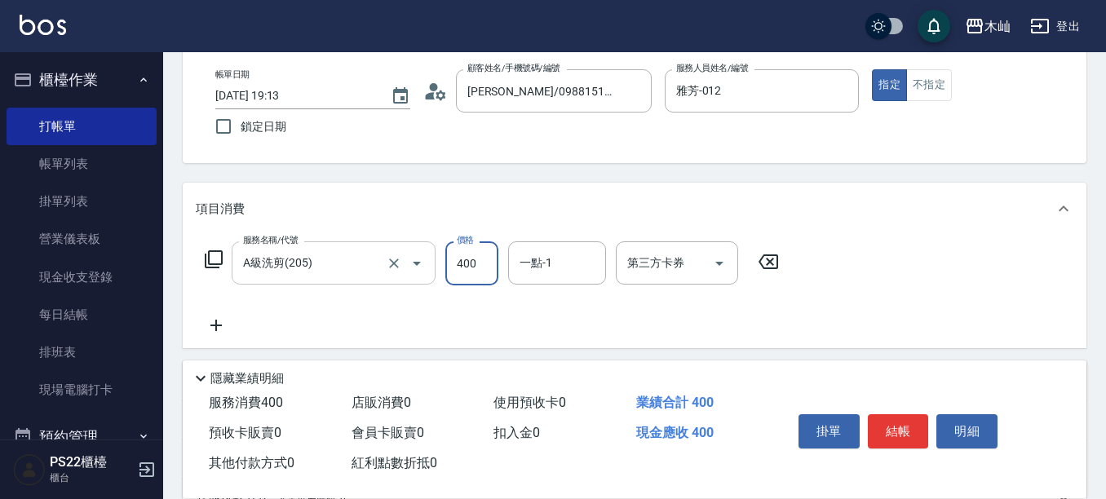
type input "400"
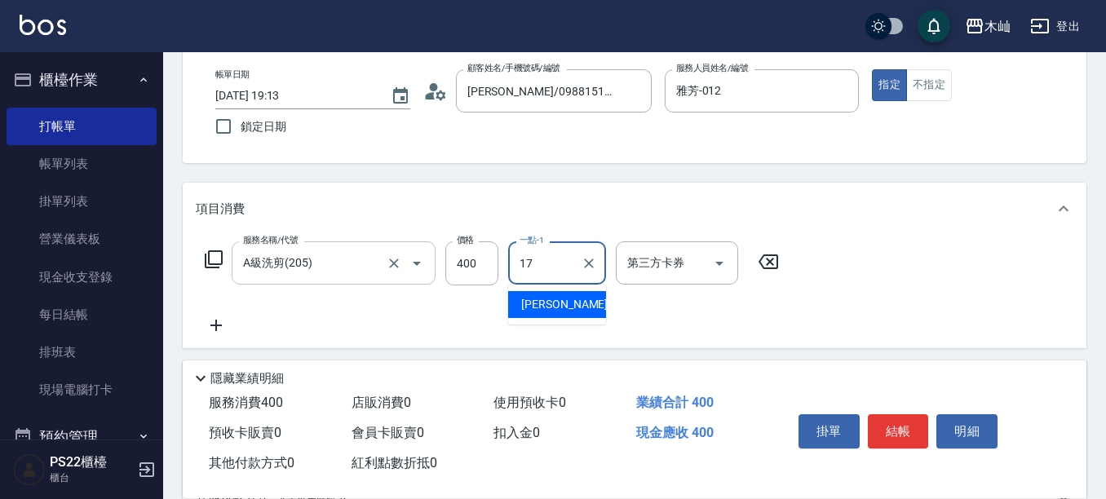
type input "[PERSON_NAME]-17"
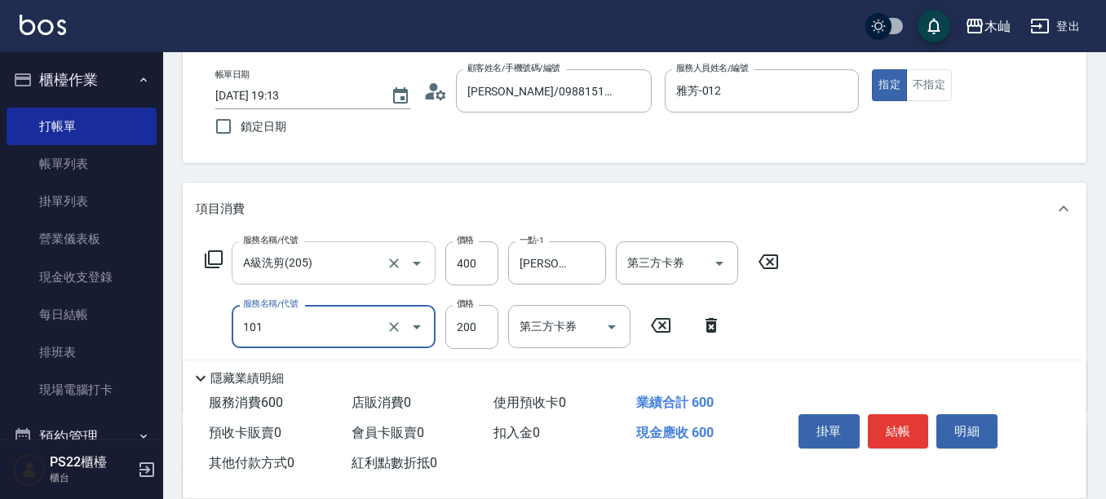
type input "洗髮(101)"
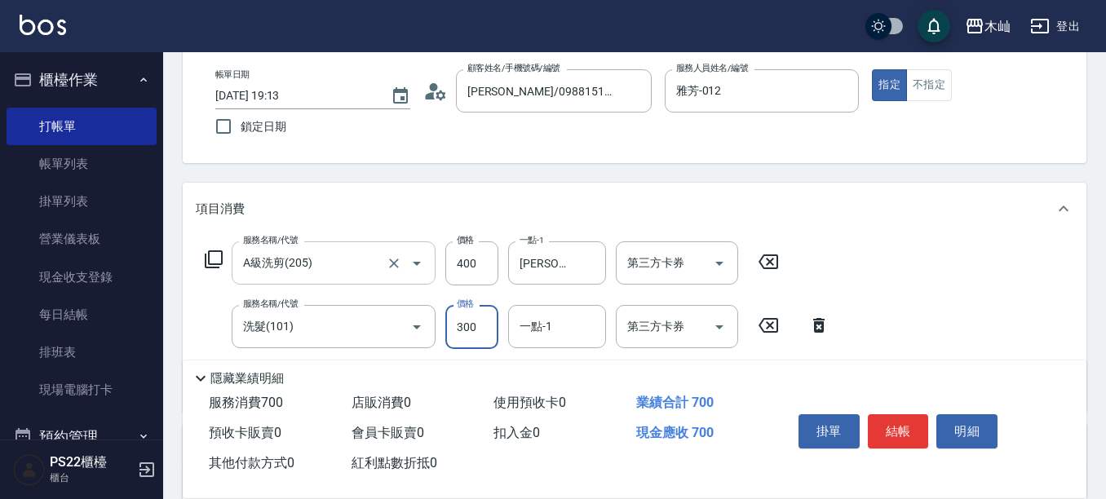
type input "300"
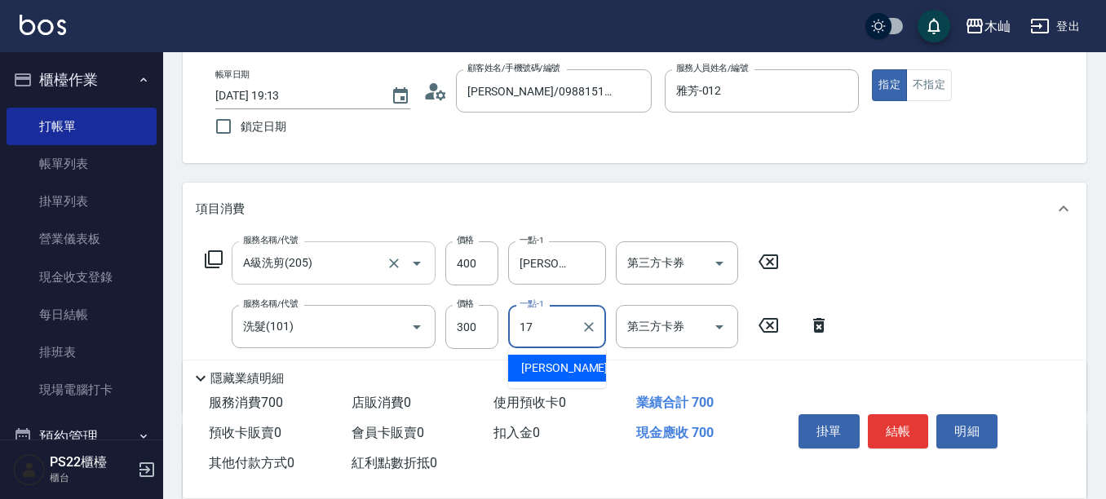
type input "[PERSON_NAME]-17"
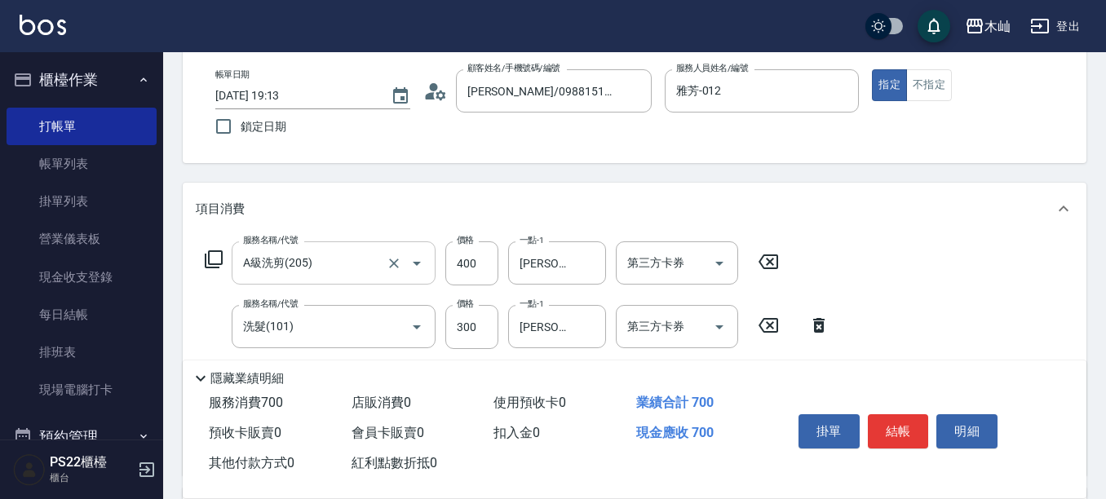
scroll to position [163, 0]
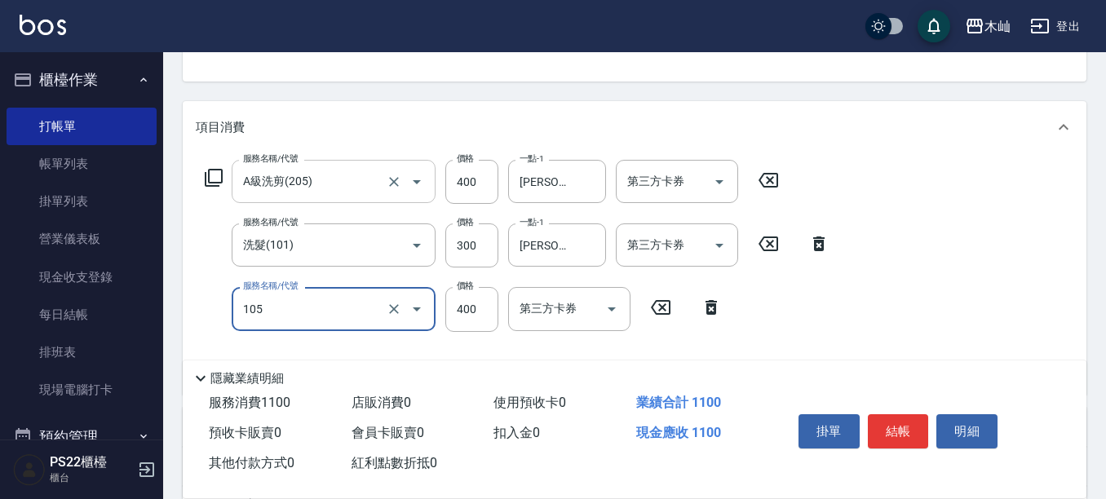
type input "A級單剪(105)"
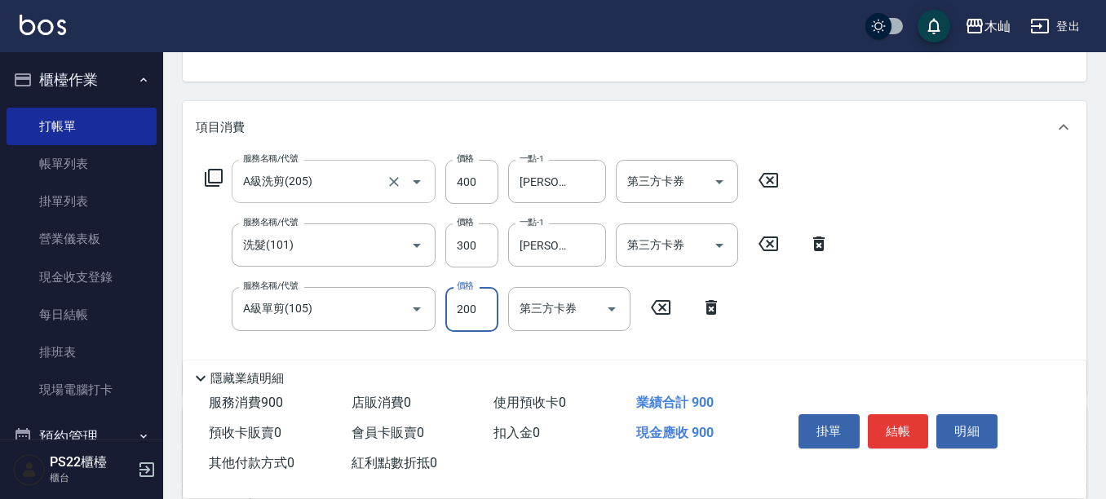
type input "200"
type input "A級單剪(105)"
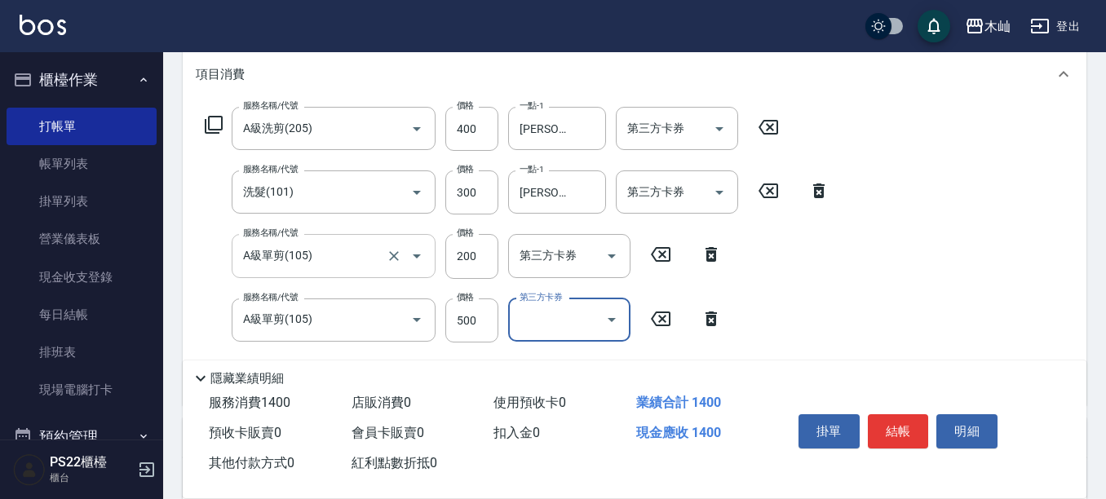
scroll to position [245, 0]
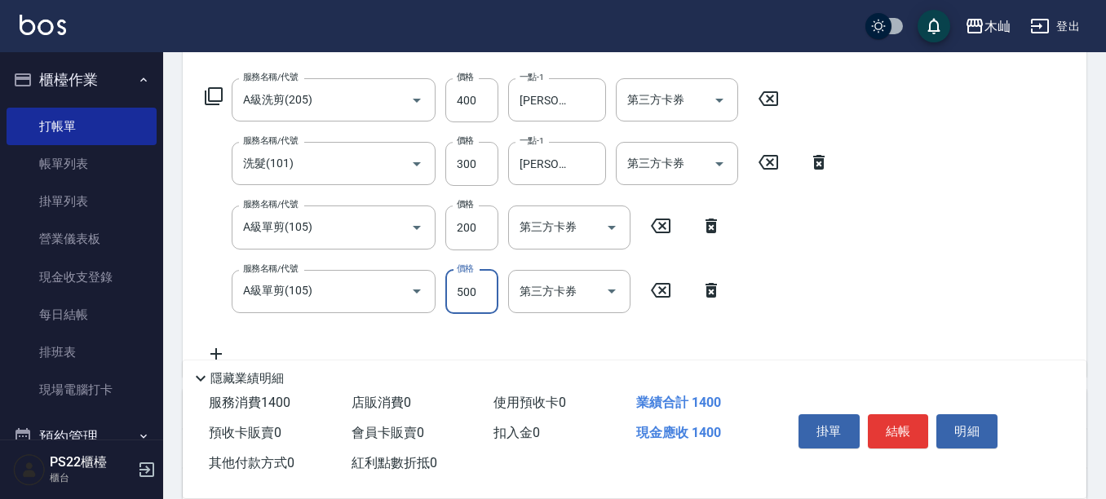
click at [467, 295] on input "500" at bounding box center [471, 292] width 53 height 44
type input "200"
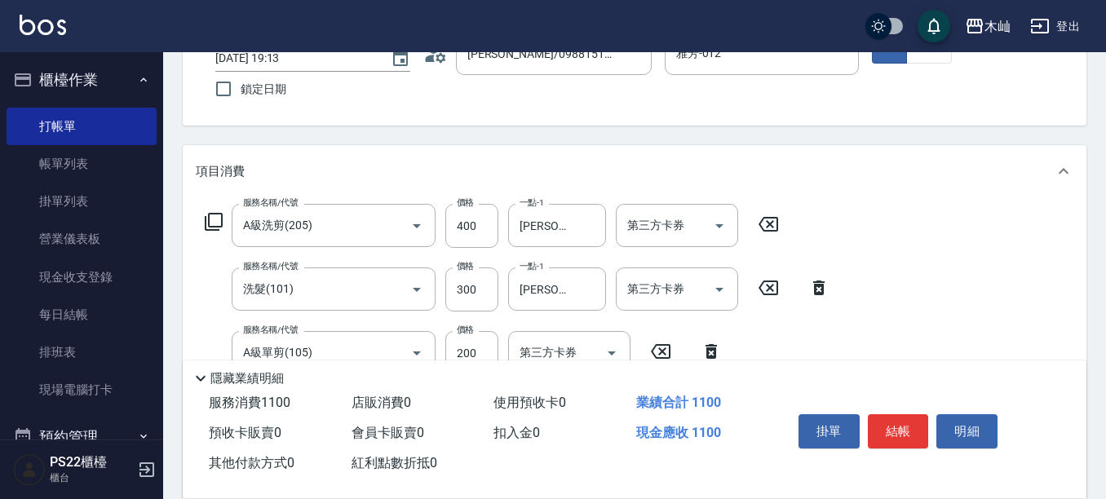
scroll to position [0, 0]
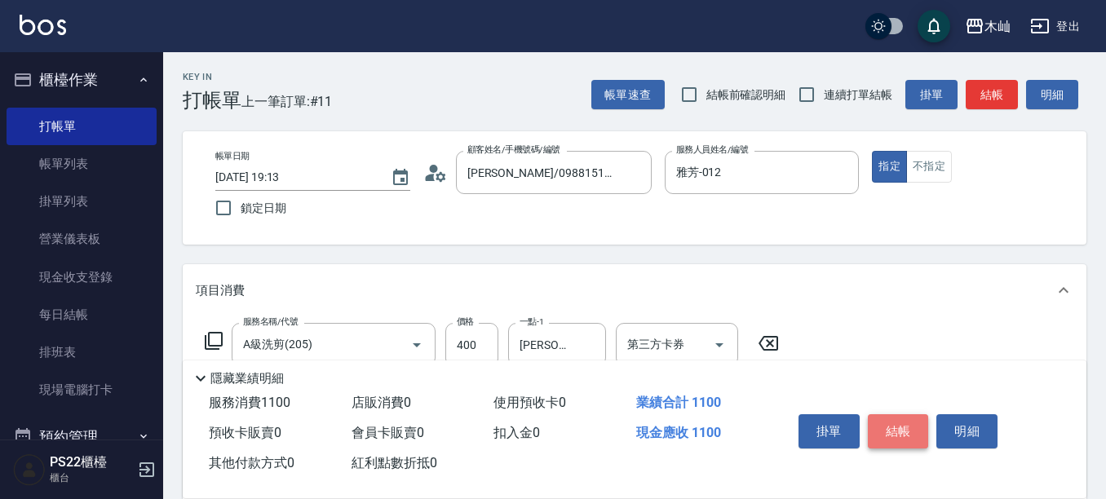
click at [913, 426] on button "結帳" at bounding box center [898, 431] width 61 height 34
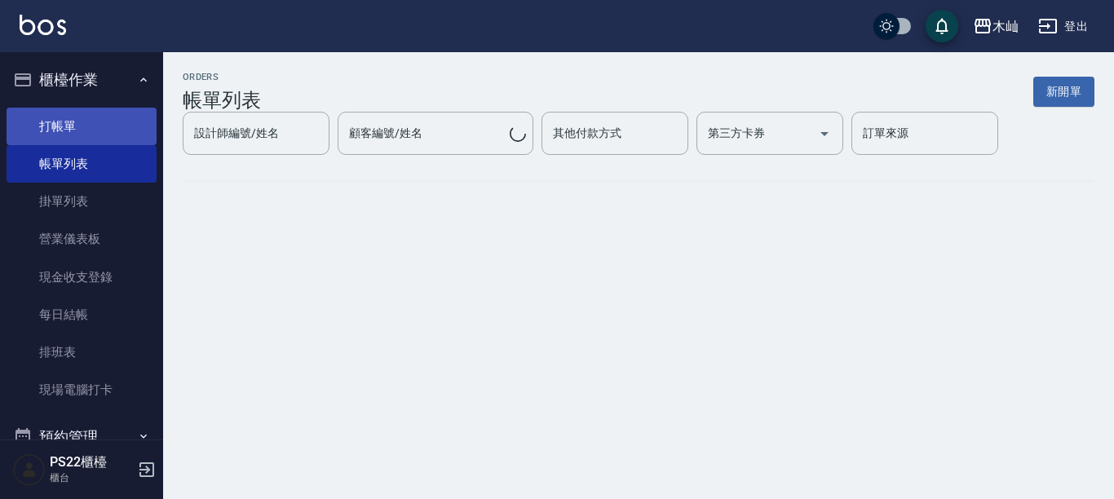
click at [110, 125] on link "打帳單" at bounding box center [82, 127] width 150 height 38
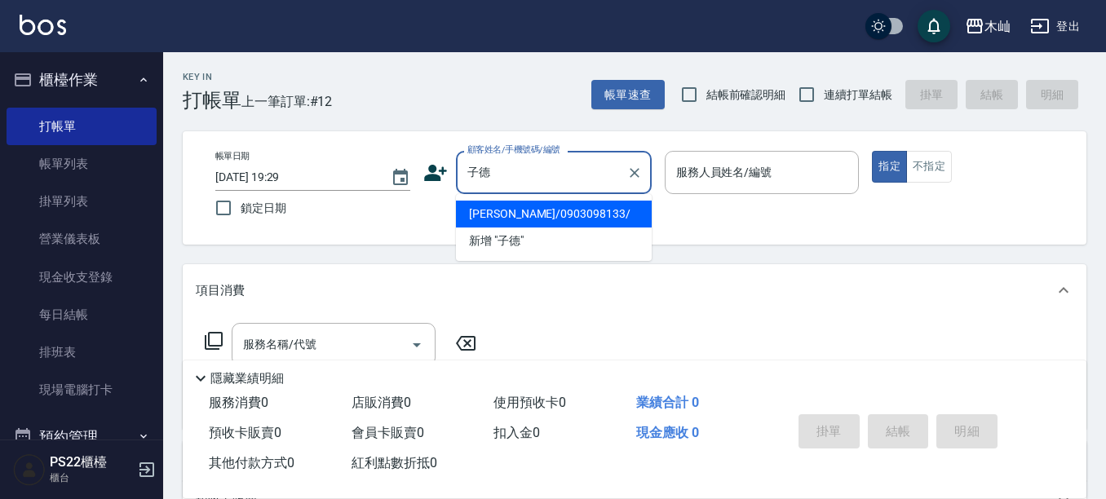
click at [619, 217] on li "[PERSON_NAME]/0903098133/" at bounding box center [554, 214] width 196 height 27
type input "[PERSON_NAME]/0903098133/"
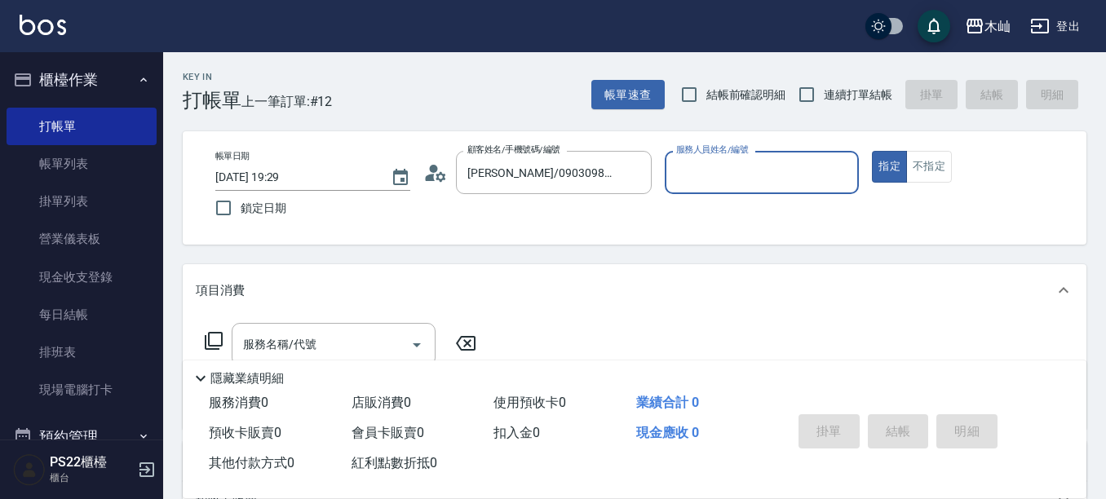
type input "雅芳-012"
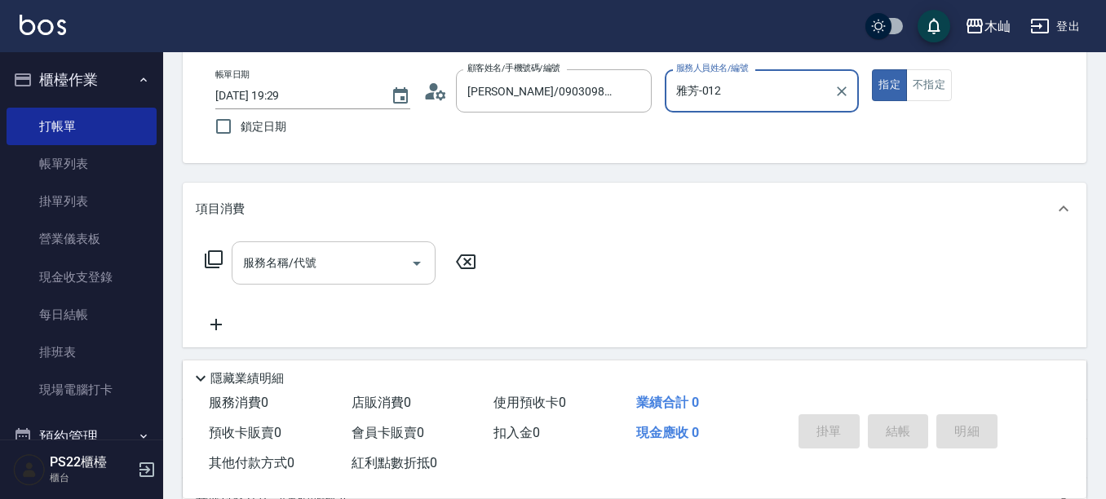
click at [364, 246] on div "服務名稱/代號" at bounding box center [334, 262] width 204 height 43
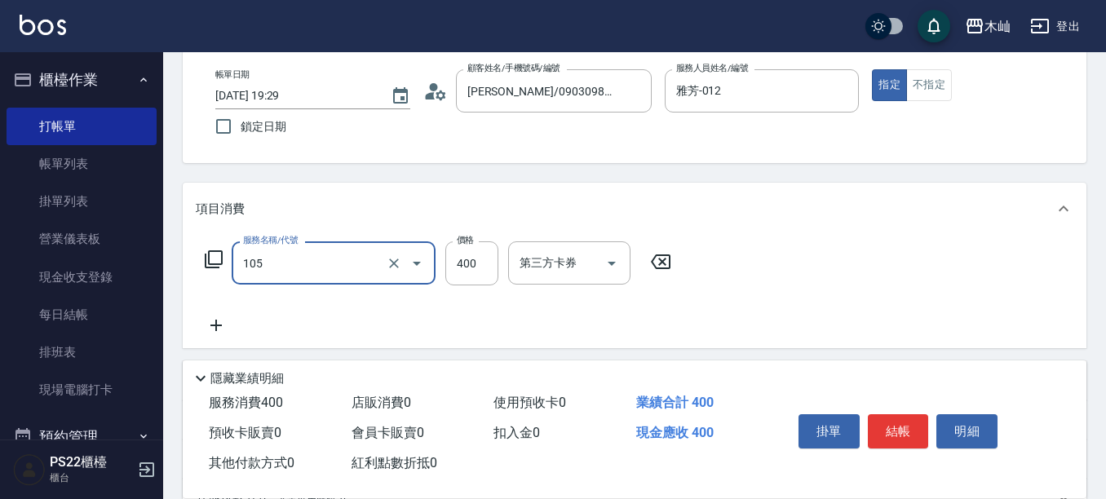
type input "A級單剪(105)"
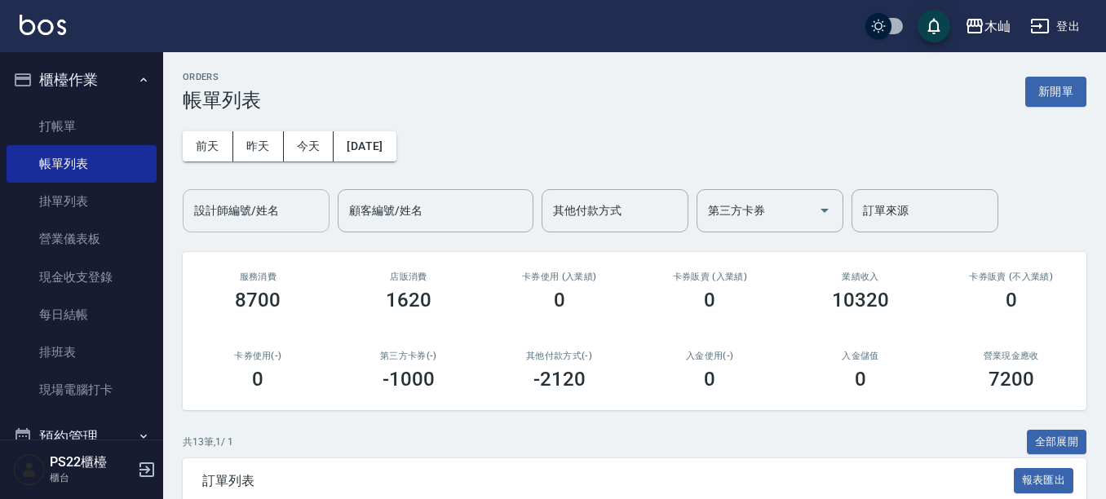
click at [280, 206] on input "設計師編號/姓名" at bounding box center [256, 211] width 132 height 29
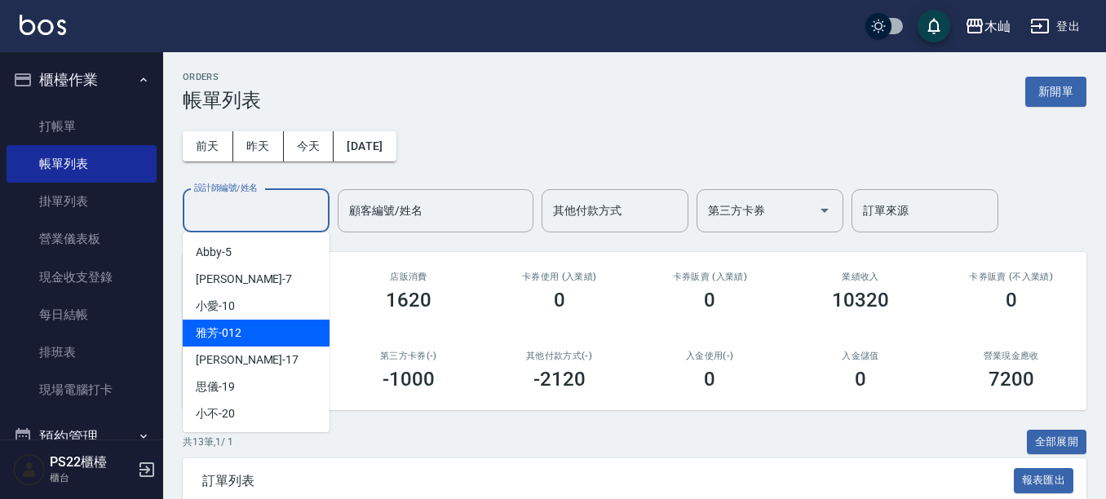
click at [274, 333] on div "雅芳 -012" at bounding box center [256, 333] width 147 height 27
type input "雅芳-012"
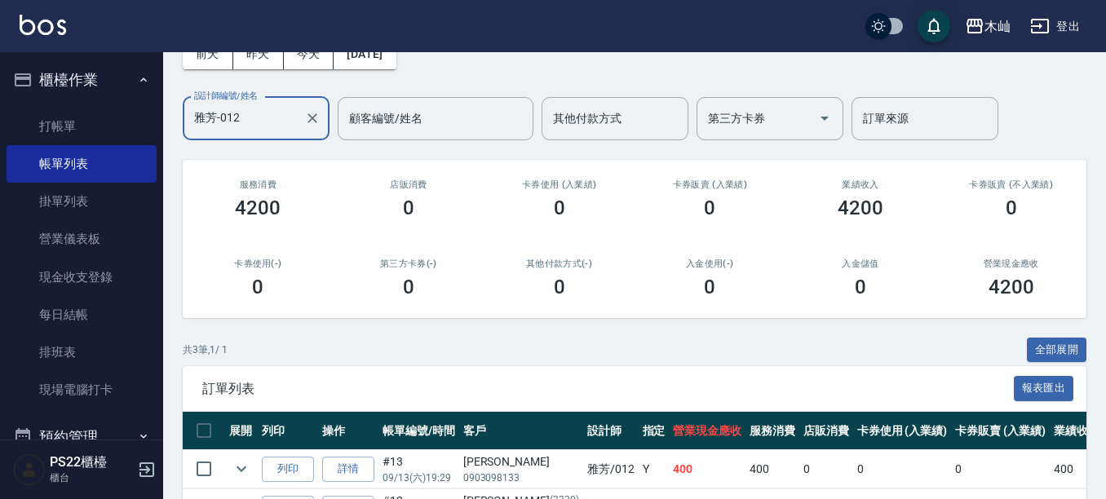
scroll to position [238, 0]
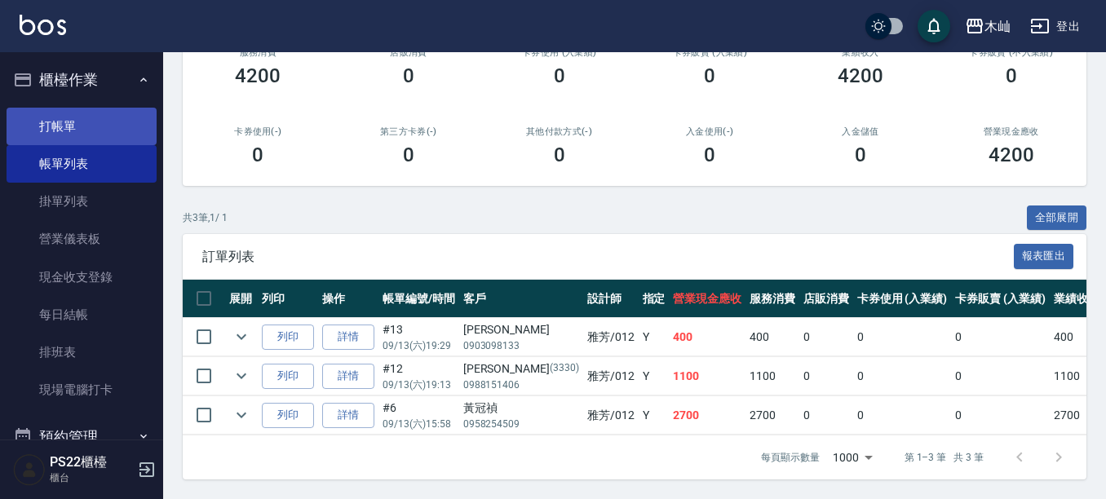
click at [101, 131] on link "打帳單" at bounding box center [82, 127] width 150 height 38
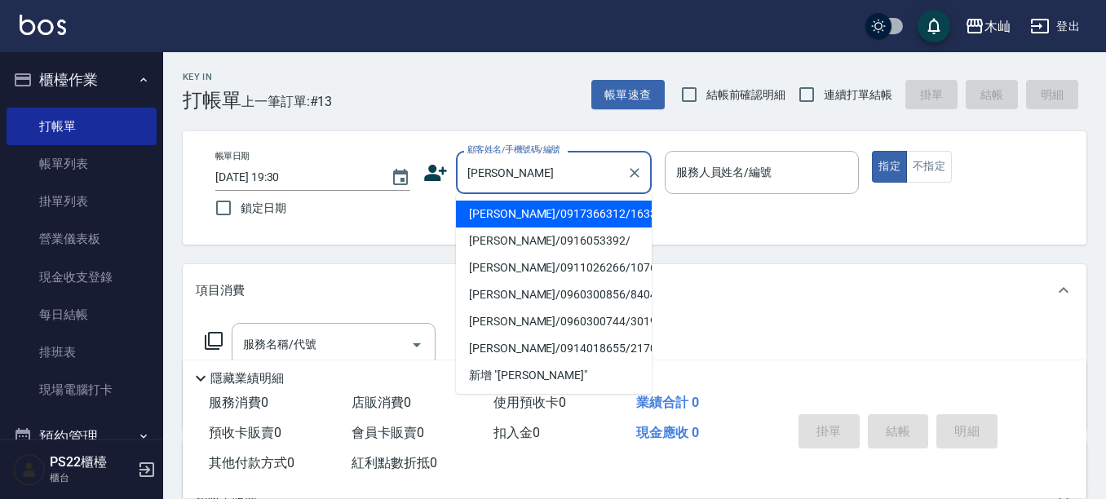
drag, startPoint x: 562, startPoint y: 211, endPoint x: 550, endPoint y: 215, distance: 12.7
click at [562, 211] on li "[PERSON_NAME]/0917366312/163381" at bounding box center [554, 214] width 196 height 27
type input "[PERSON_NAME]/0917366312/163381"
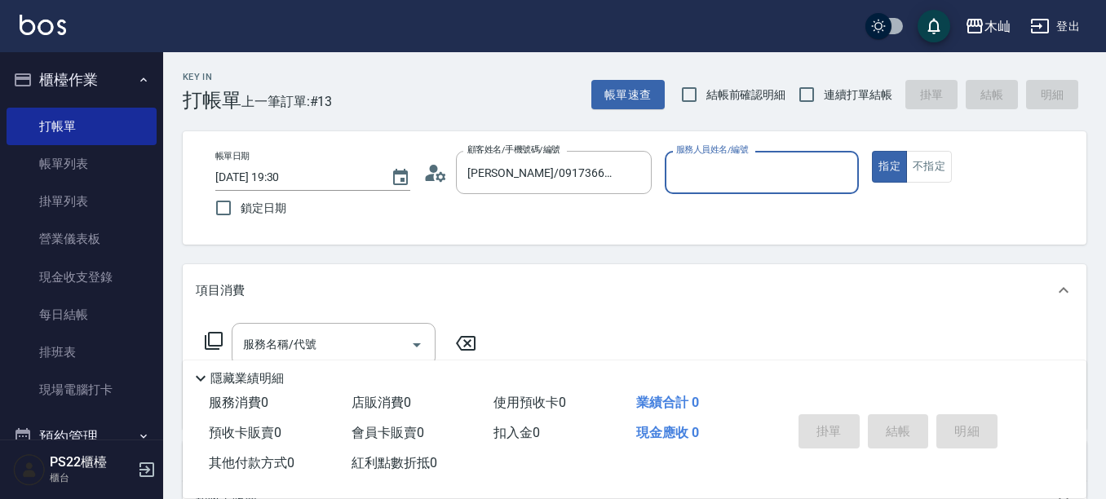
type input "雅芳-012"
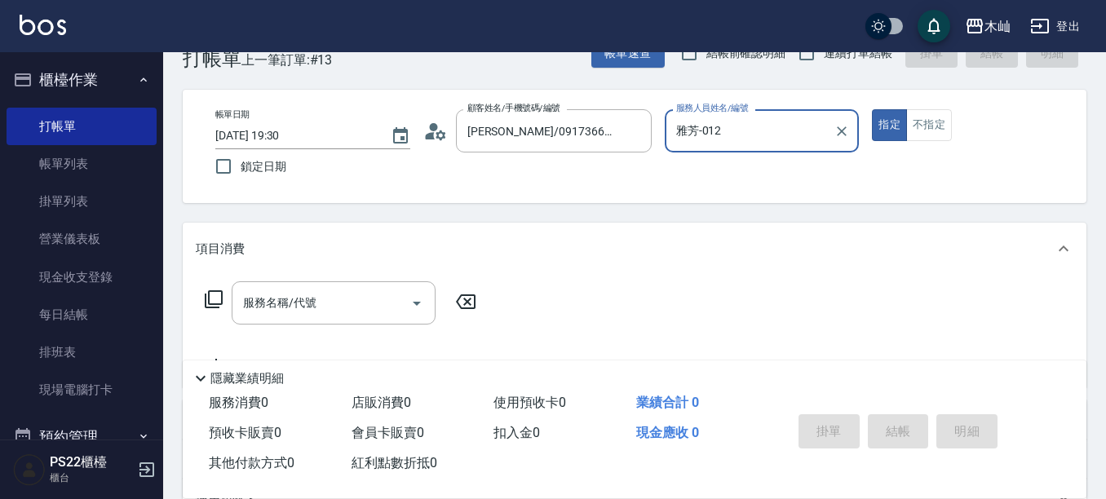
scroll to position [82, 0]
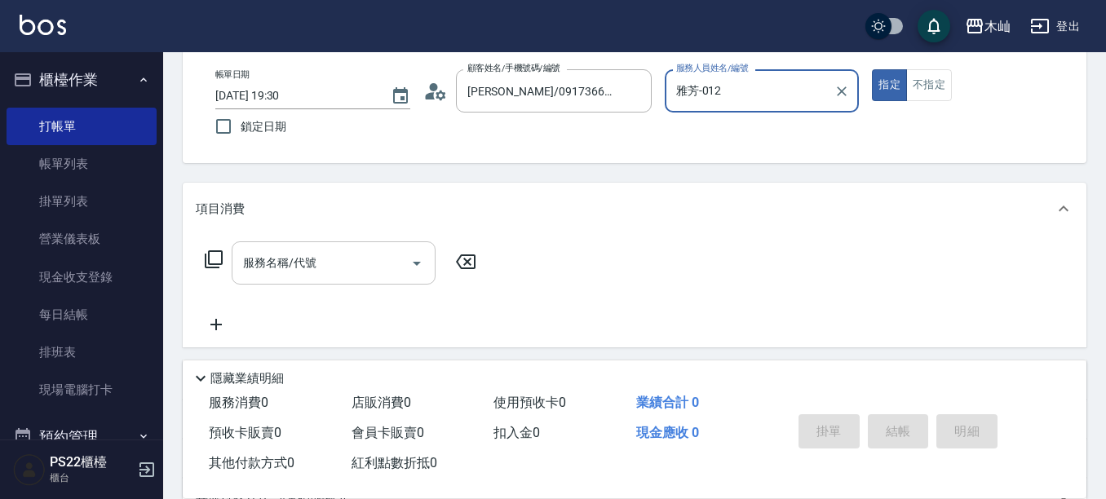
click at [364, 268] on input "服務名稱/代號" at bounding box center [321, 263] width 165 height 29
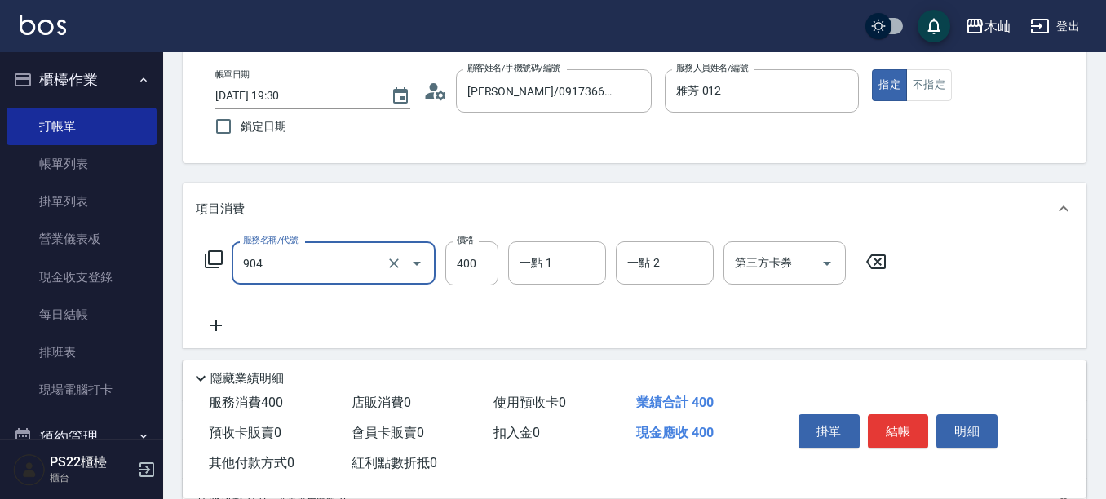
type input "精油洗+瞬護(904)"
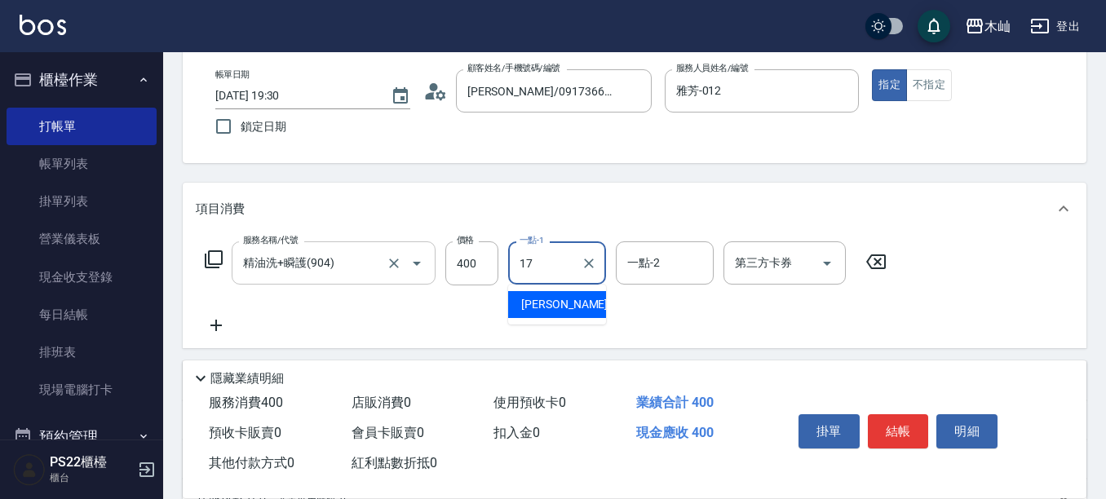
type input "[PERSON_NAME]-17"
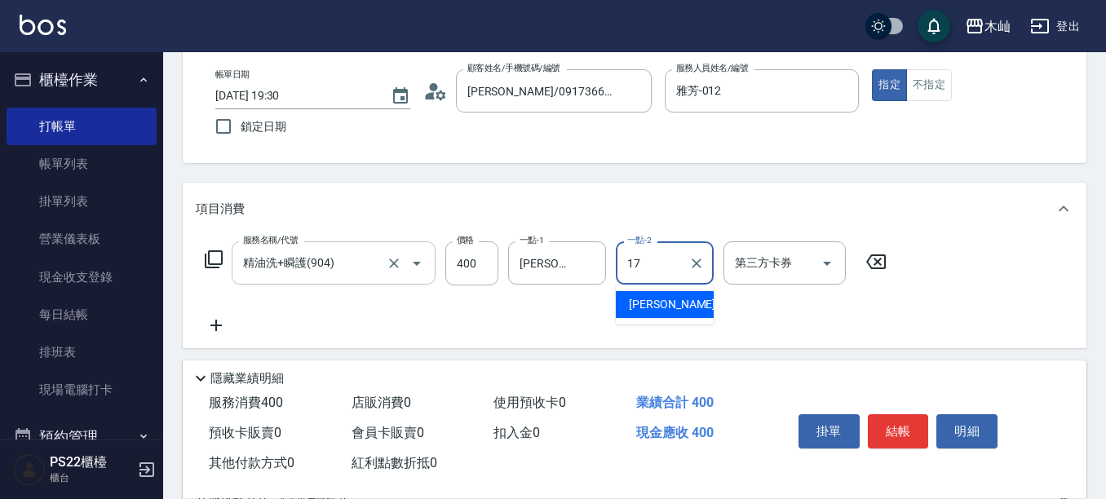
type input "[PERSON_NAME]-17"
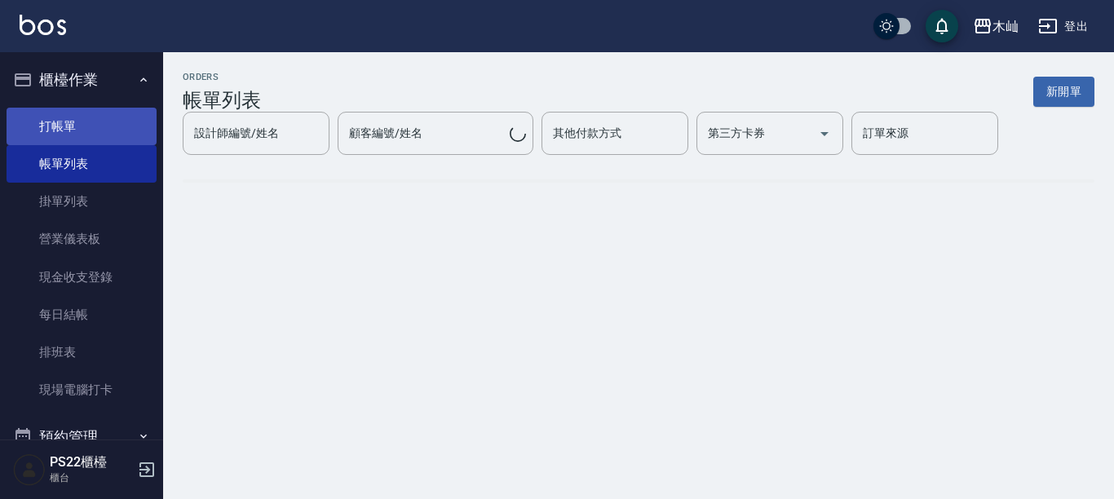
click at [94, 126] on link "打帳單" at bounding box center [82, 127] width 150 height 38
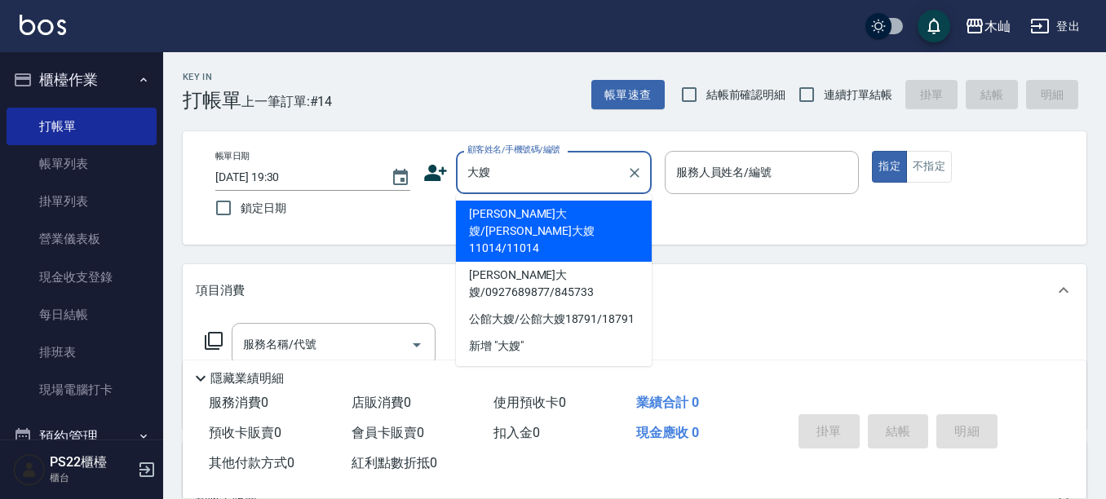
click at [582, 207] on li "[PERSON_NAME]大嫂/[PERSON_NAME]大嫂11014/11014" at bounding box center [554, 231] width 196 height 61
type input "[PERSON_NAME]大嫂/[PERSON_NAME]大嫂11014/11014"
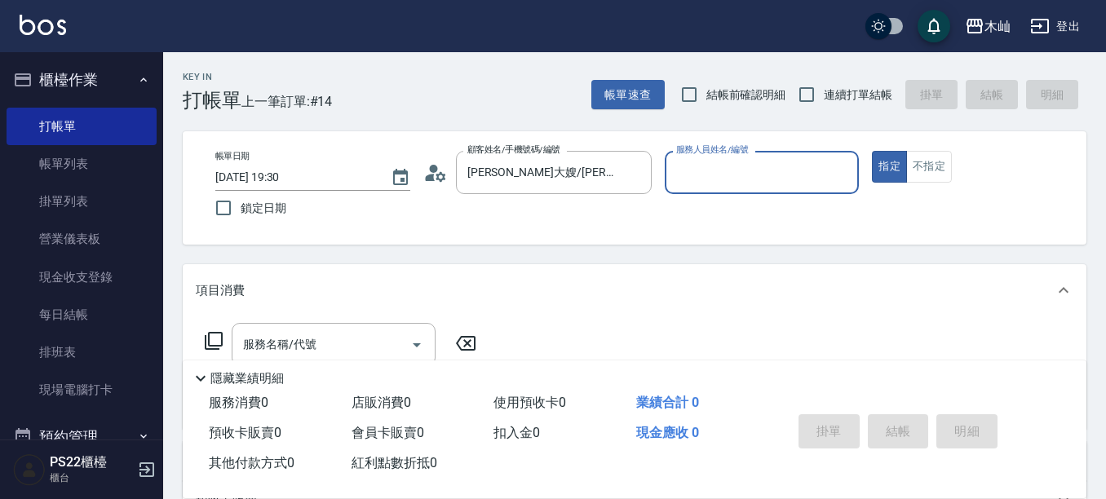
type input "雅芳-012"
click at [328, 338] on input "服務名稱/代號" at bounding box center [321, 344] width 165 height 29
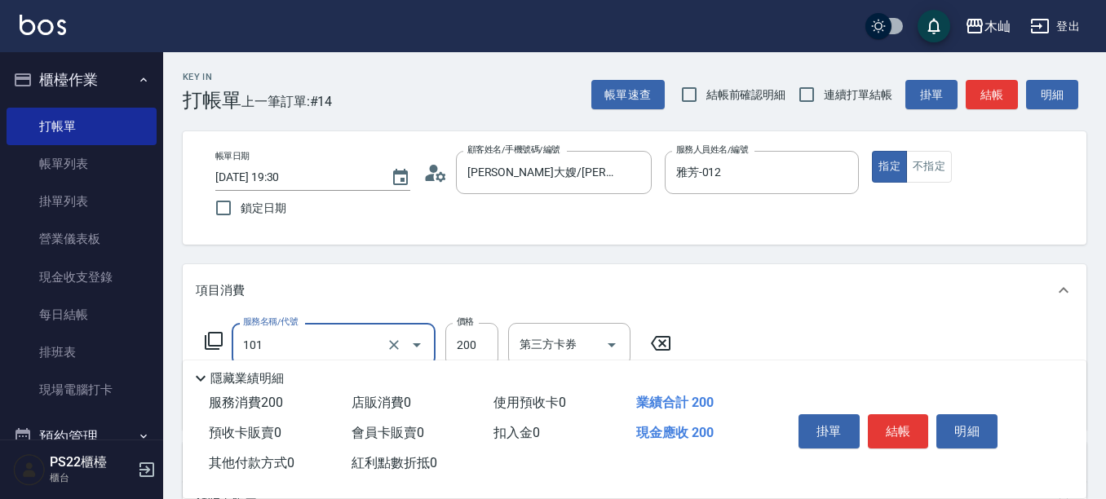
type input "洗髮(101)"
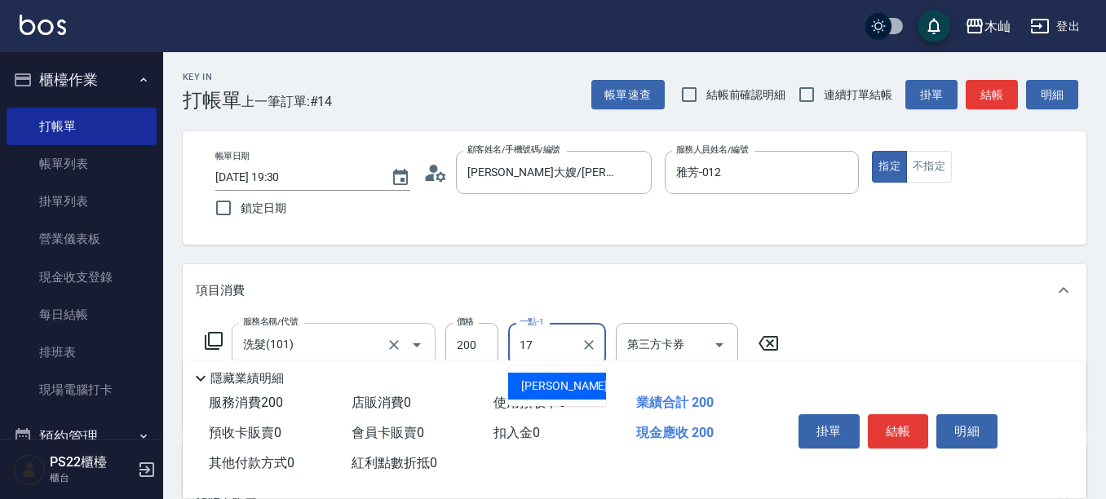
type input "[PERSON_NAME]-17"
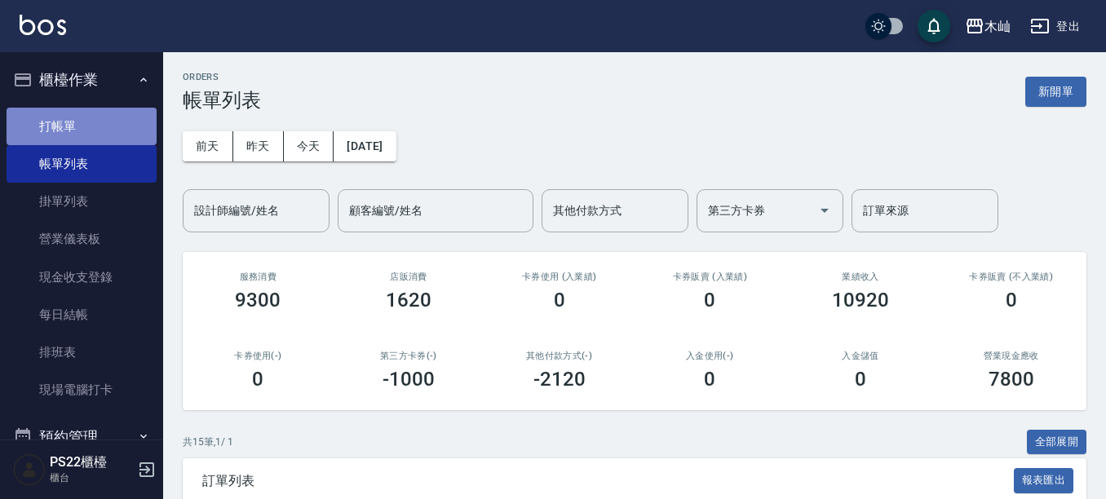
click at [93, 124] on link "打帳單" at bounding box center [82, 127] width 150 height 38
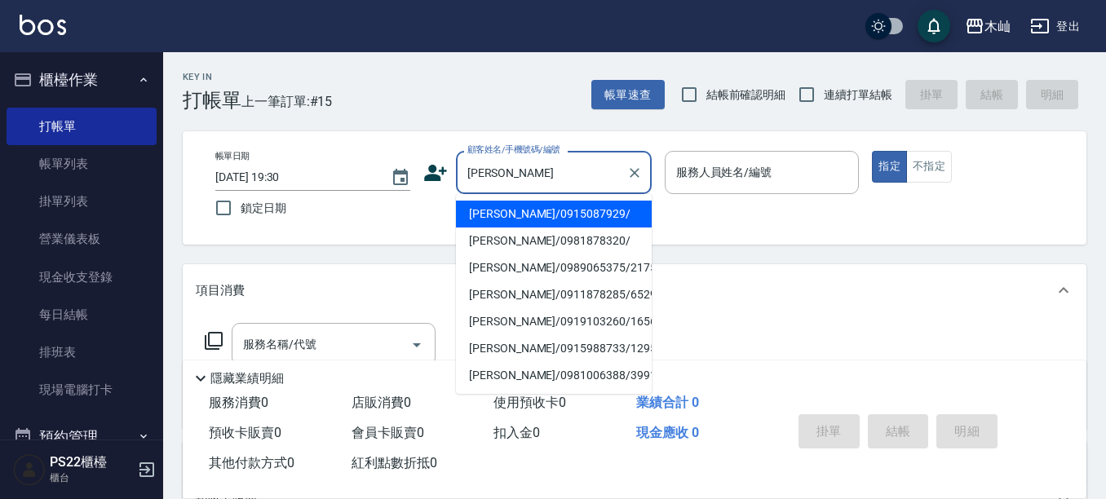
click at [578, 214] on li "[PERSON_NAME]/0915087929/" at bounding box center [554, 214] width 196 height 27
type input "[PERSON_NAME]/0915087929/"
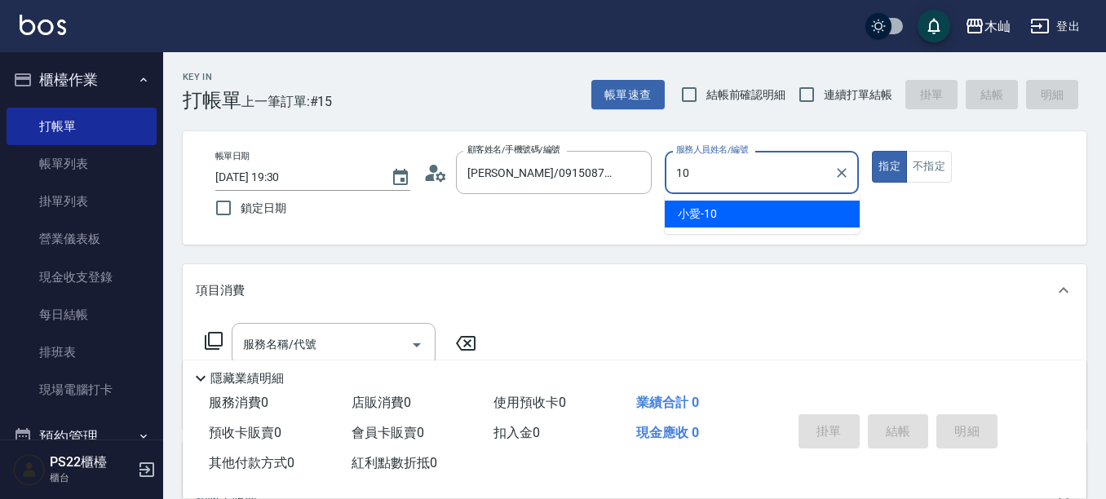
type input "小愛-10"
type button "true"
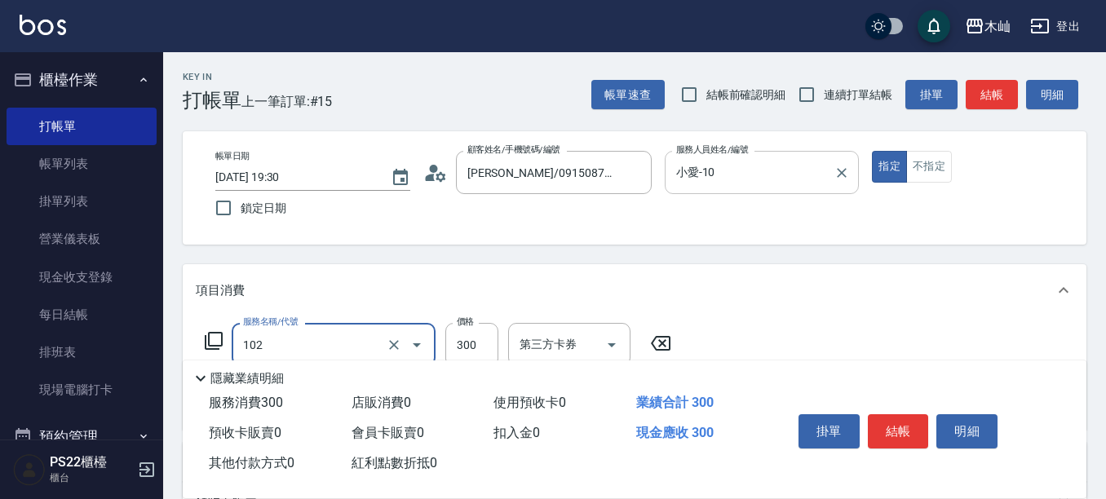
type input "精油洗髮(102)"
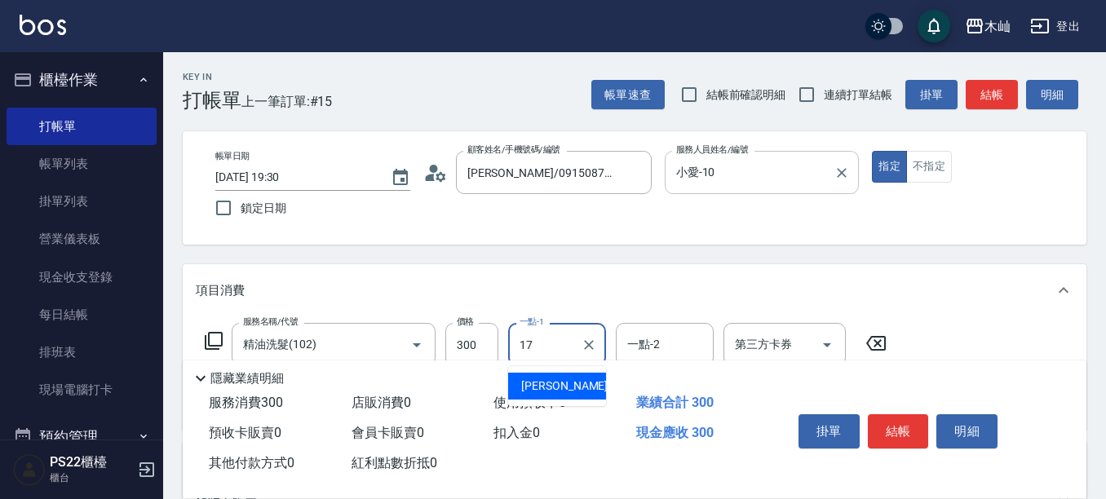
type input "[PERSON_NAME]-17"
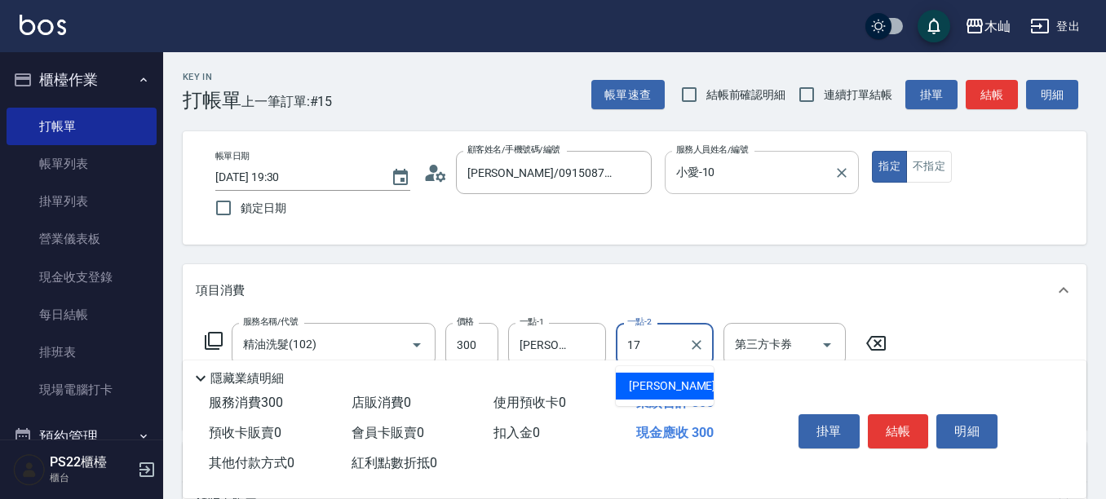
type input "[PERSON_NAME]-17"
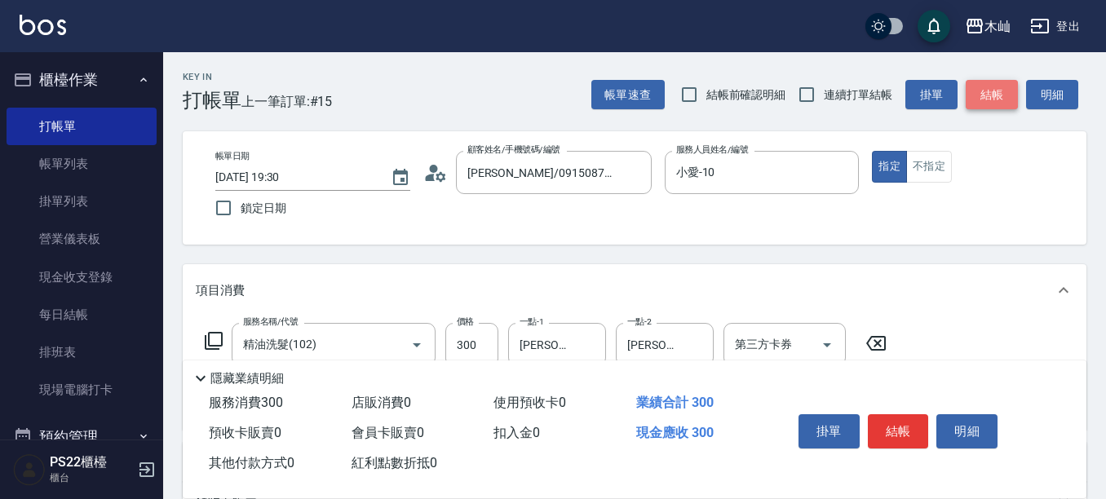
click at [1004, 96] on button "結帳" at bounding box center [992, 95] width 52 height 30
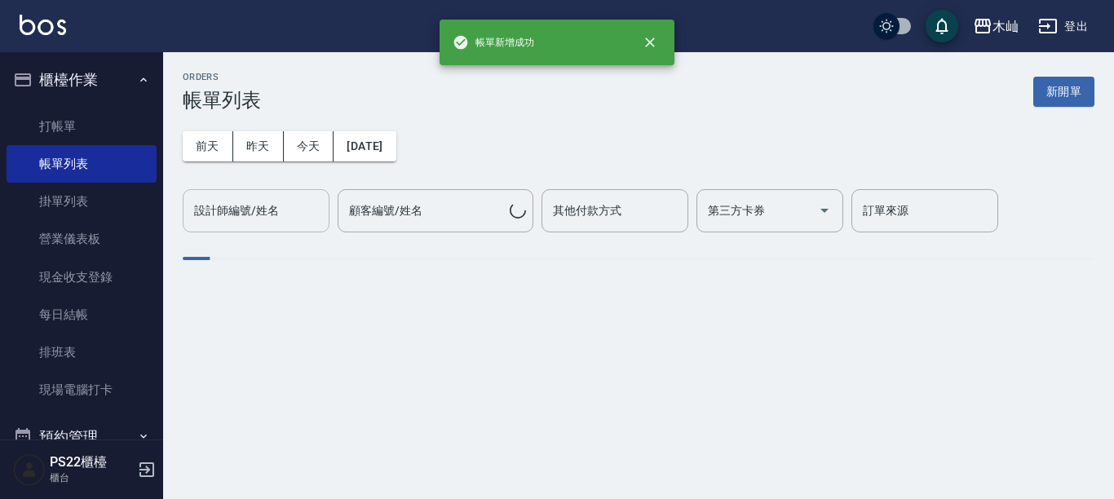
click at [250, 221] on input "設計師編號/姓名" at bounding box center [256, 211] width 132 height 29
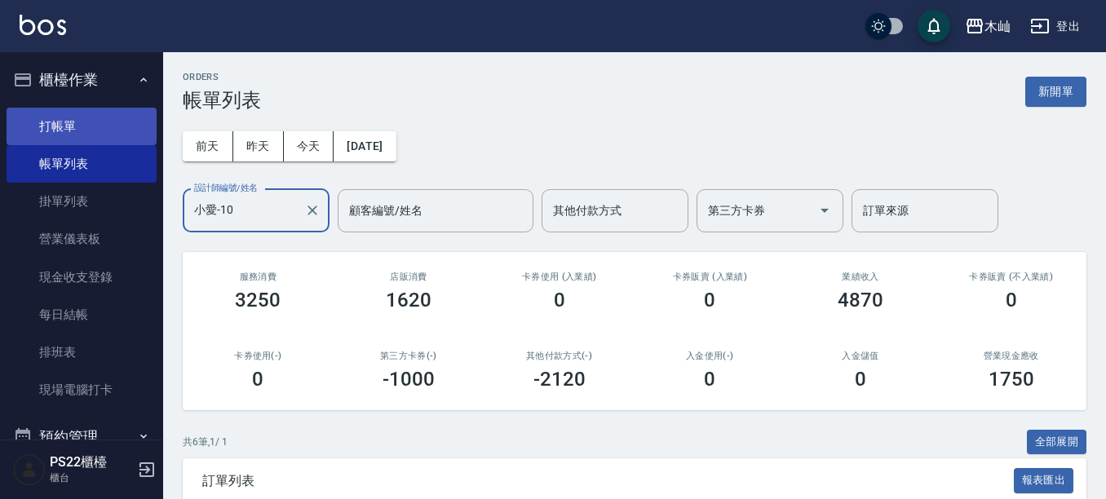
type input "小愛-10"
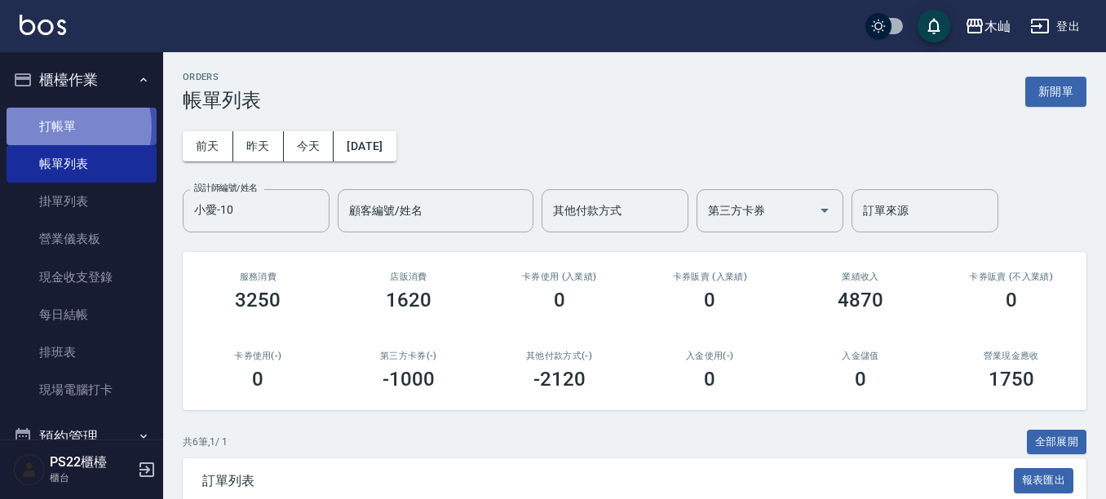
click at [63, 127] on link "打帳單" at bounding box center [82, 127] width 150 height 38
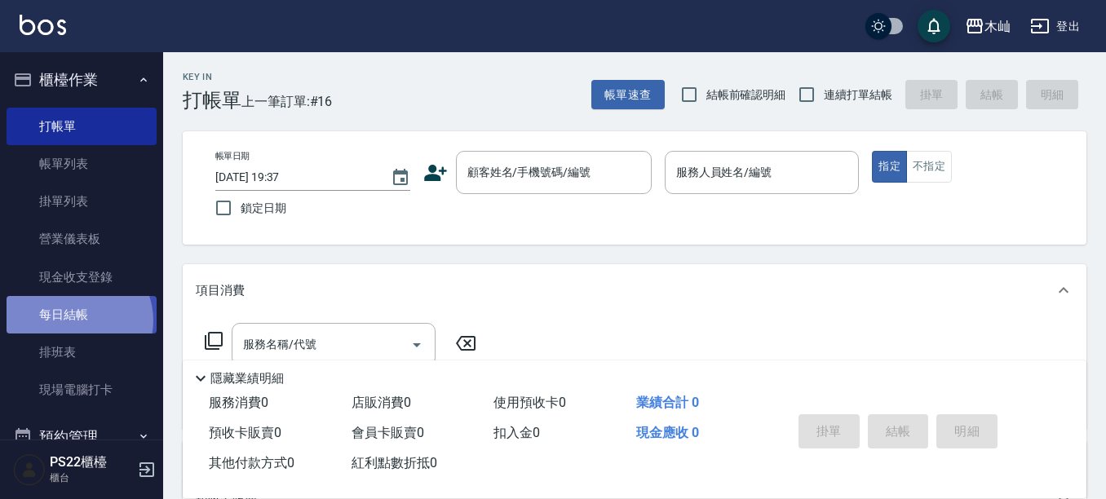
click at [77, 321] on link "每日結帳" at bounding box center [82, 315] width 150 height 38
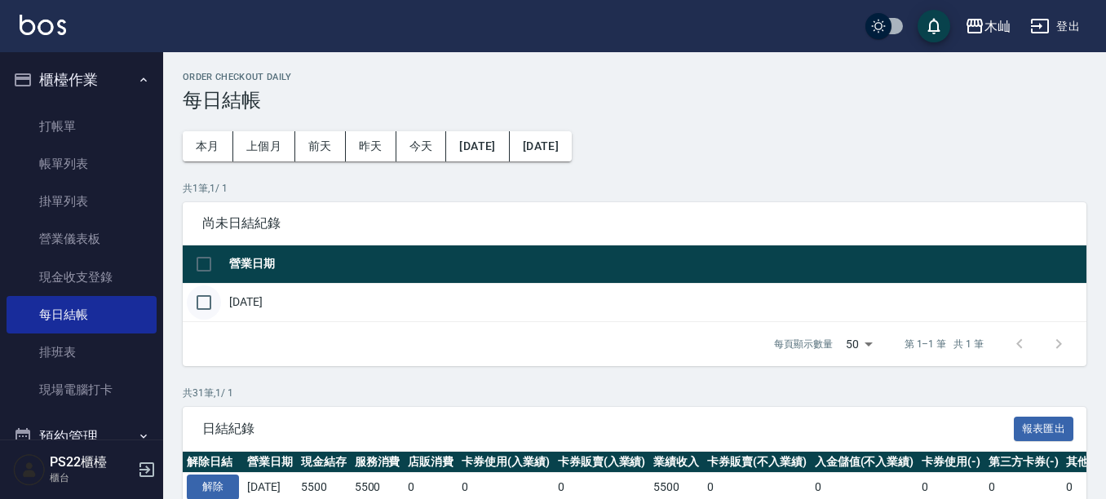
click at [216, 299] on input "checkbox" at bounding box center [204, 303] width 34 height 34
checkbox input "true"
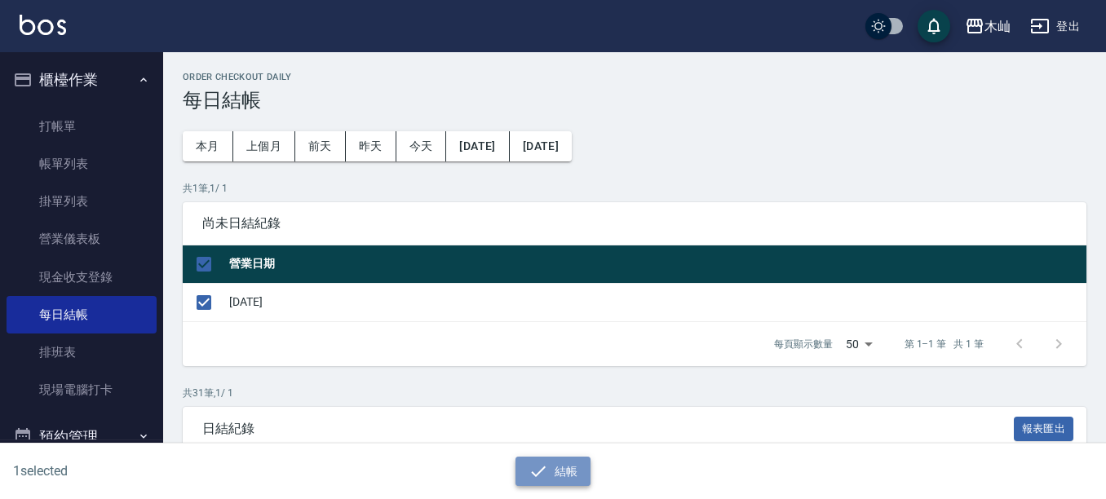
click at [578, 475] on button "結帳" at bounding box center [554, 472] width 76 height 30
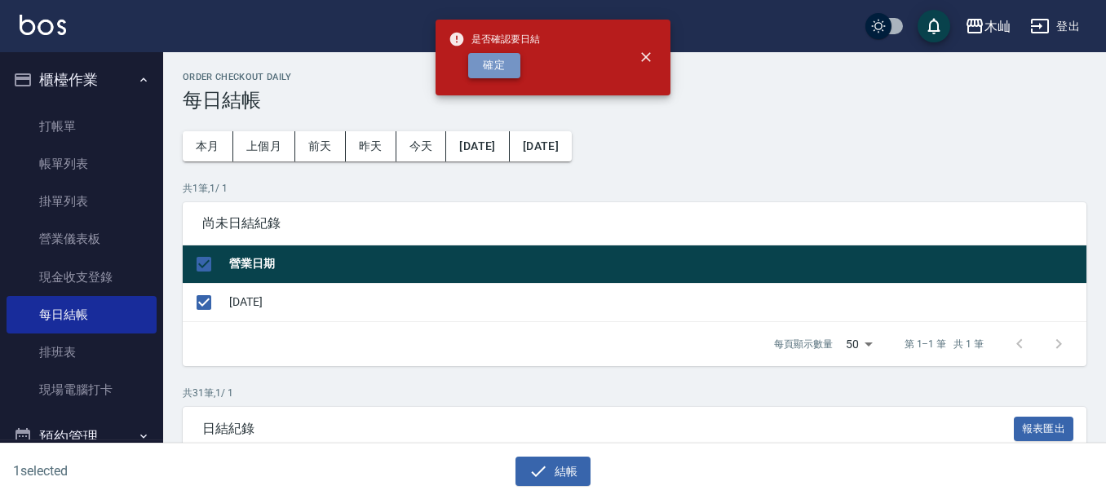
click at [485, 60] on button "確定" at bounding box center [494, 65] width 52 height 25
checkbox input "false"
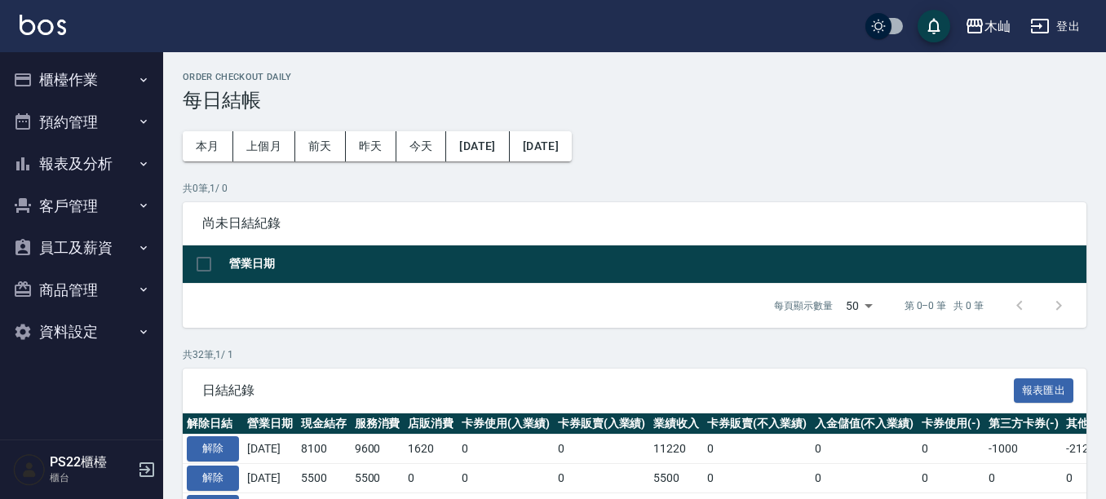
click at [70, 158] on button "報表及分析" at bounding box center [82, 164] width 150 height 42
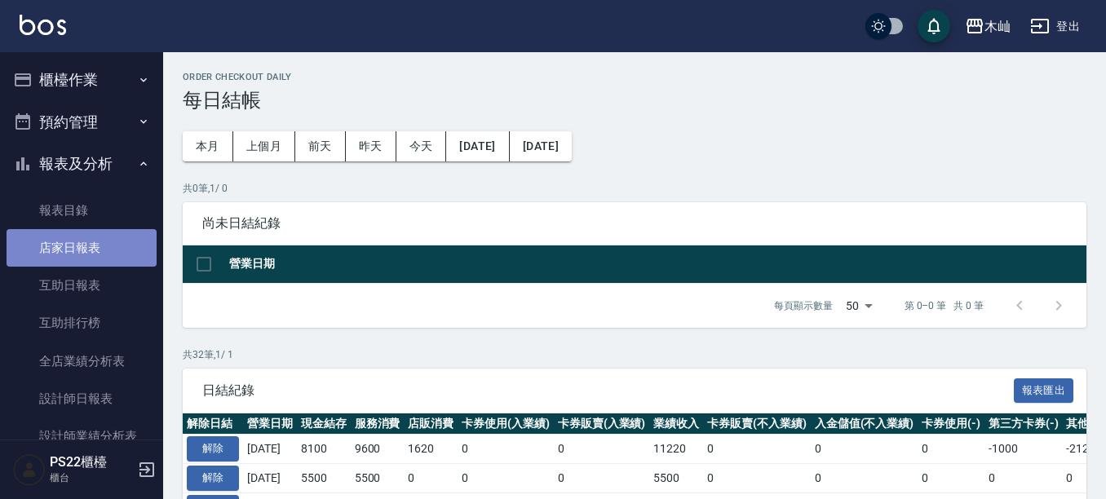
click at [103, 237] on link "店家日報表" at bounding box center [82, 248] width 150 height 38
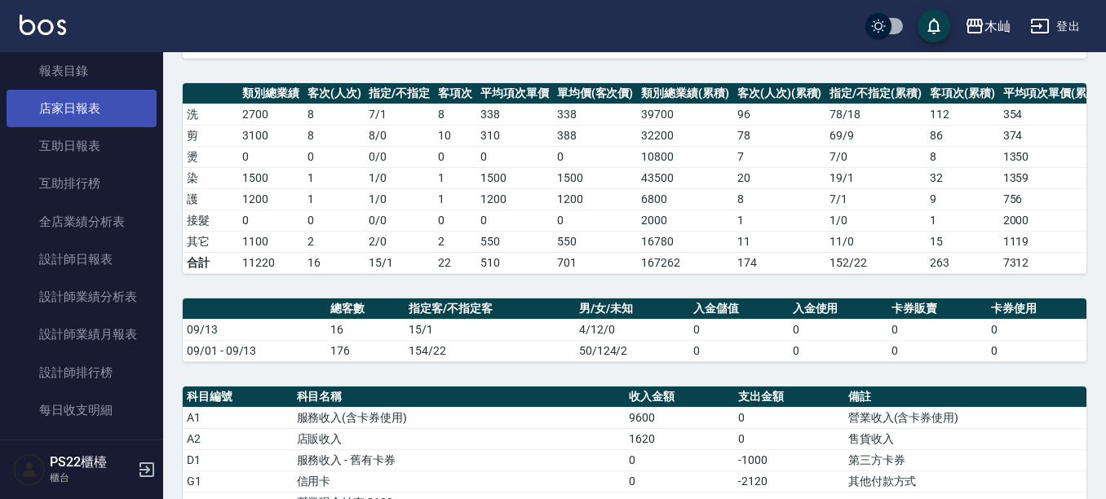
scroll to position [163, 0]
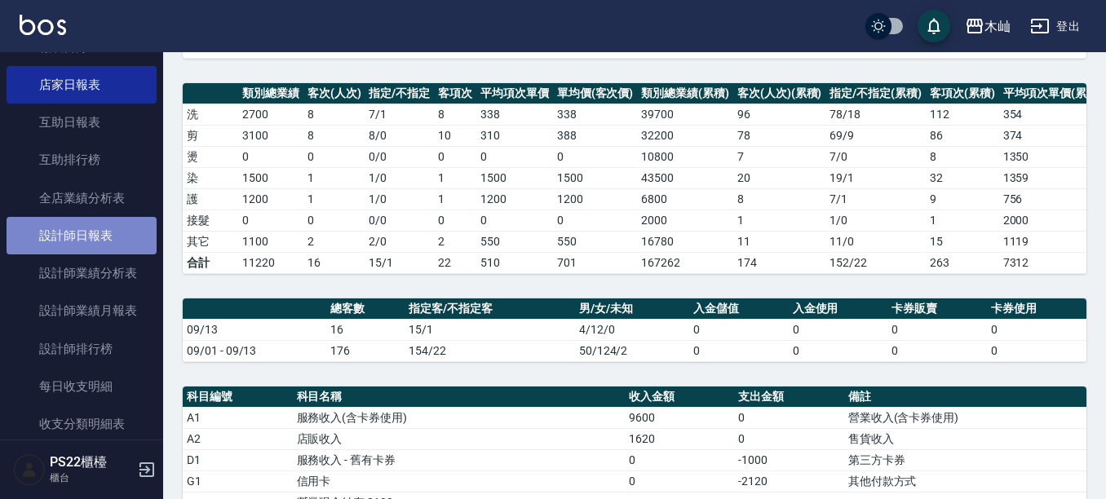
click at [113, 225] on link "設計師日報表" at bounding box center [82, 236] width 150 height 38
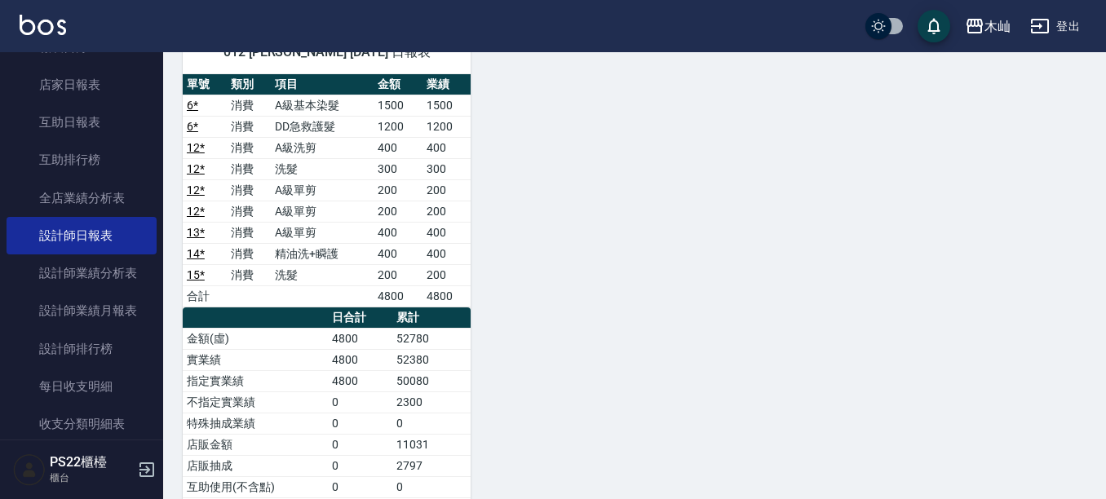
scroll to position [326, 0]
